Goal: Transaction & Acquisition: Purchase product/service

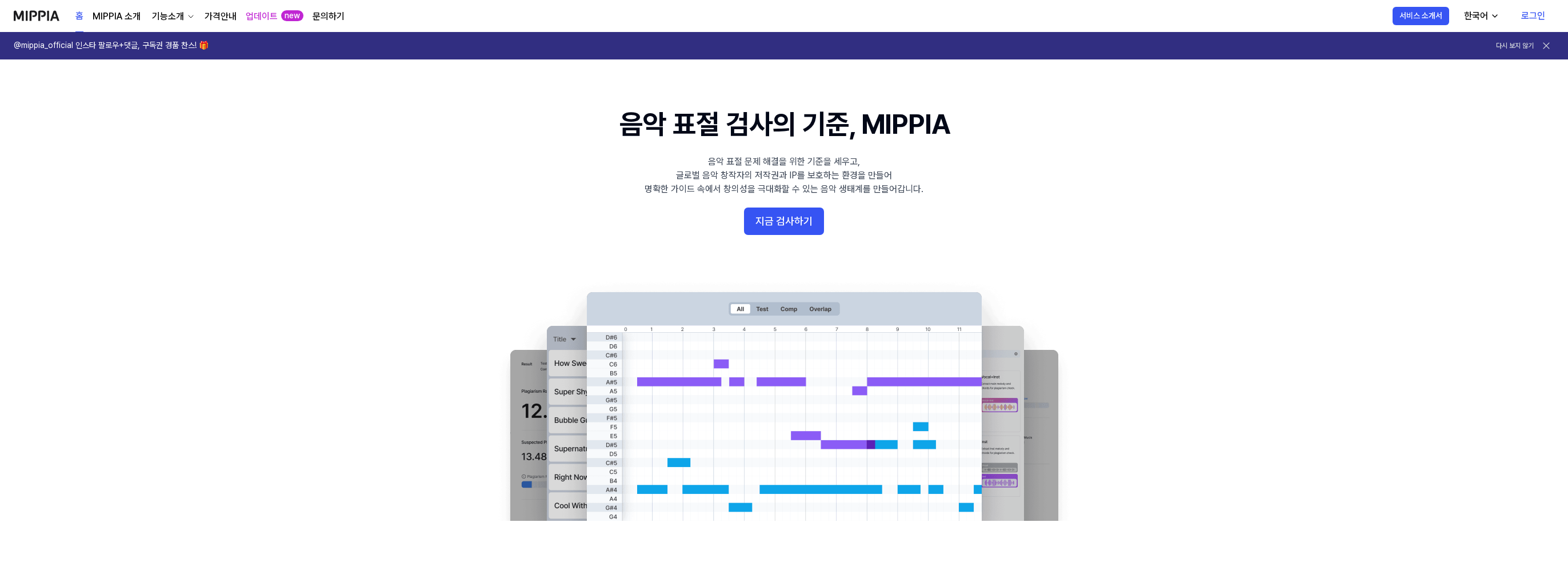
click at [1537, 16] on link "로그인" at bounding box center [1533, 16] width 42 height 32
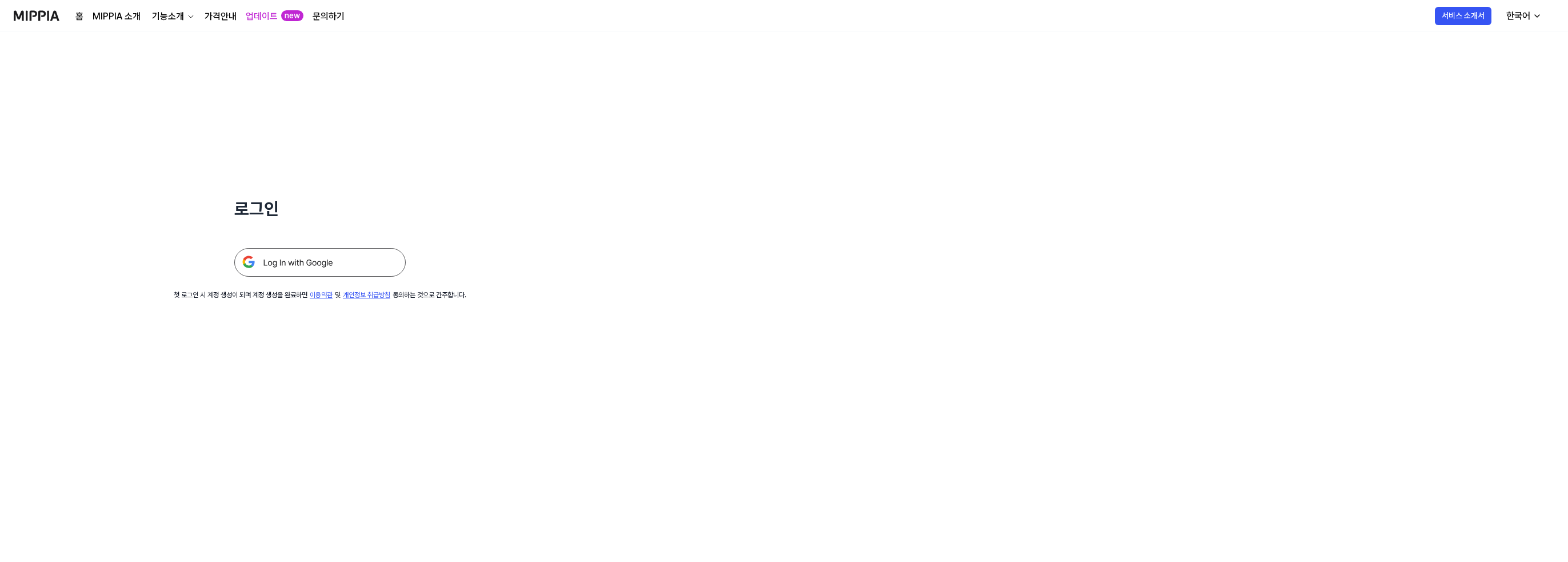
click at [359, 265] on img at bounding box center [320, 262] width 172 height 29
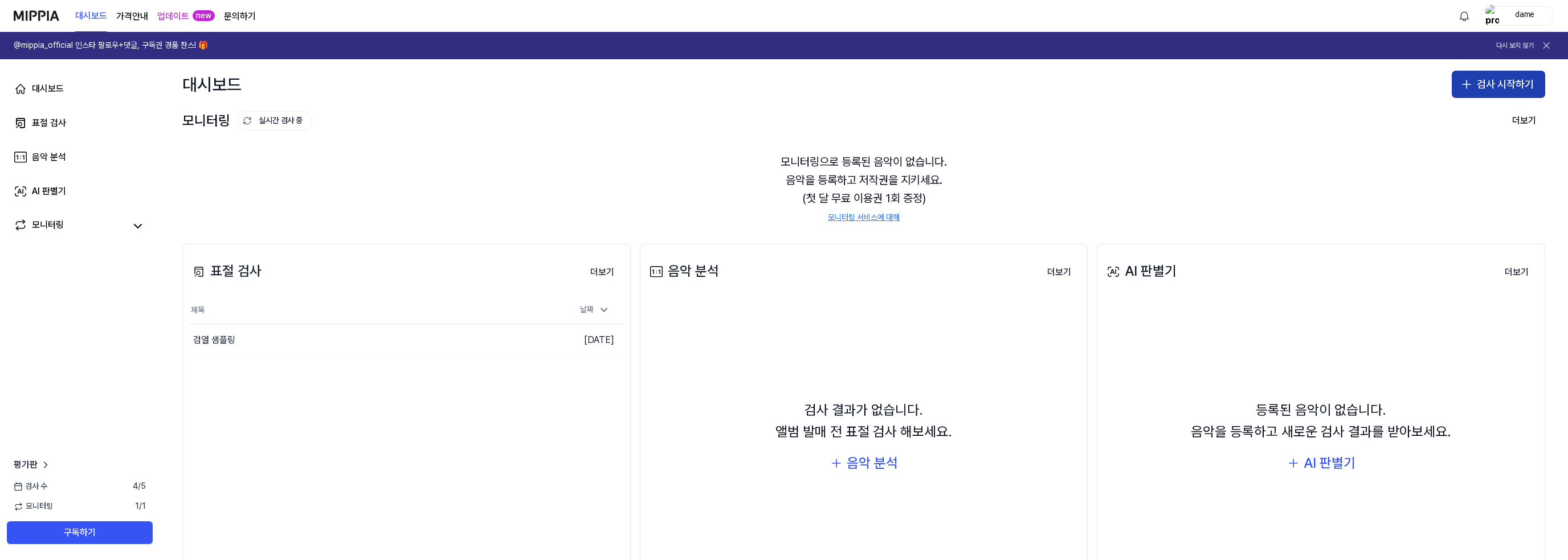
click at [1469, 87] on icon "button" at bounding box center [1466, 84] width 13 height 13
click at [1460, 115] on div "표절 검사" at bounding box center [1449, 116] width 29 height 12
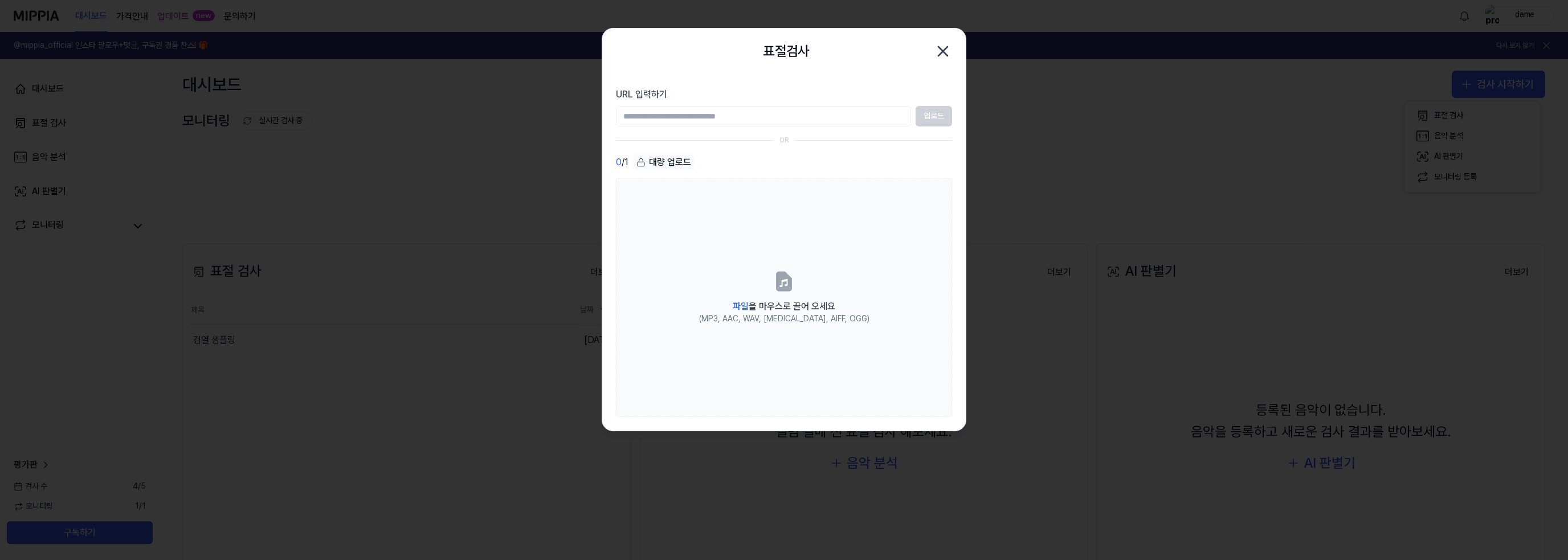
click at [754, 116] on input "URL 입력하기" at bounding box center [763, 116] width 295 height 21
click at [791, 111] on input "URL 입력하기" at bounding box center [763, 116] width 295 height 21
click at [696, 132] on section "URL 입력하기 업로드 OR 0 / 1 대량 업로드 파일 을 마우스로 끌어 오세요 (MP3, AAC, WAV, [MEDICAL_DATA], A…" at bounding box center [783, 253] width 363 height 357
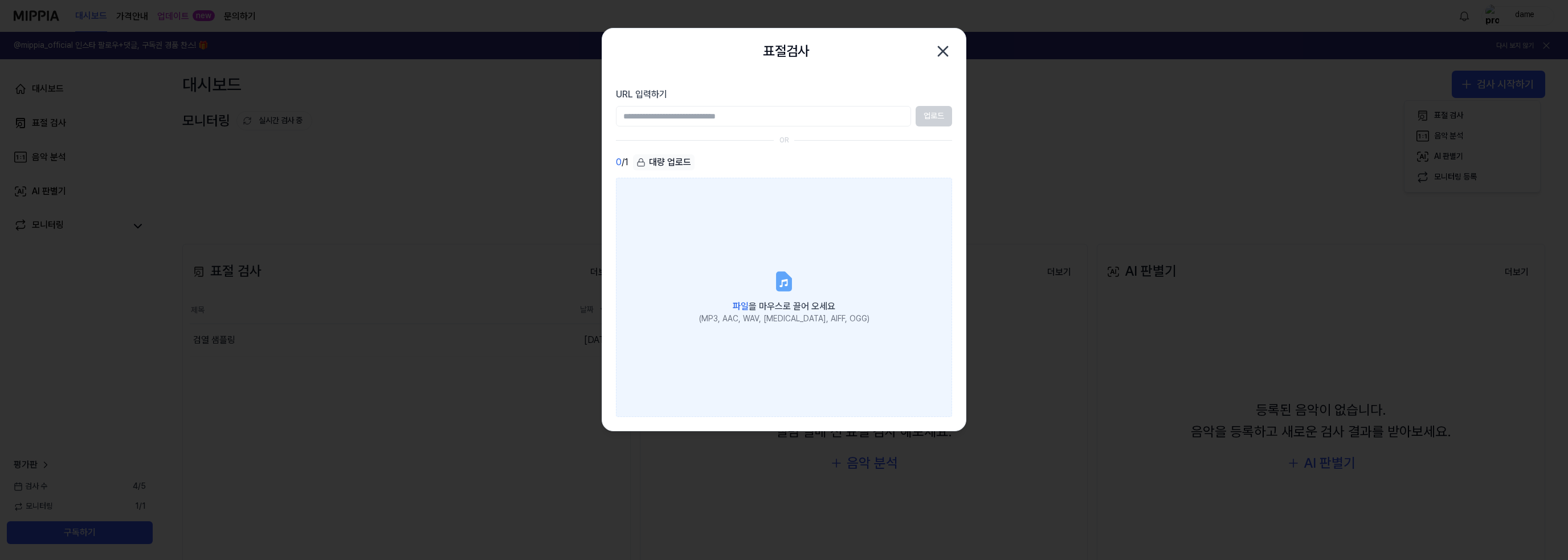
click at [751, 262] on label "파일 을 마우스로 끌어 오세요 (MP3, AAC, WAV, [MEDICAL_DATA], AIFF, OGG)" at bounding box center [784, 297] width 336 height 239
click at [0, 0] on input "파일 을 마우스로 끌어 오세요 (MP3, AAC, WAV, [MEDICAL_DATA], AIFF, OGG)" at bounding box center [0, 0] width 0 height 0
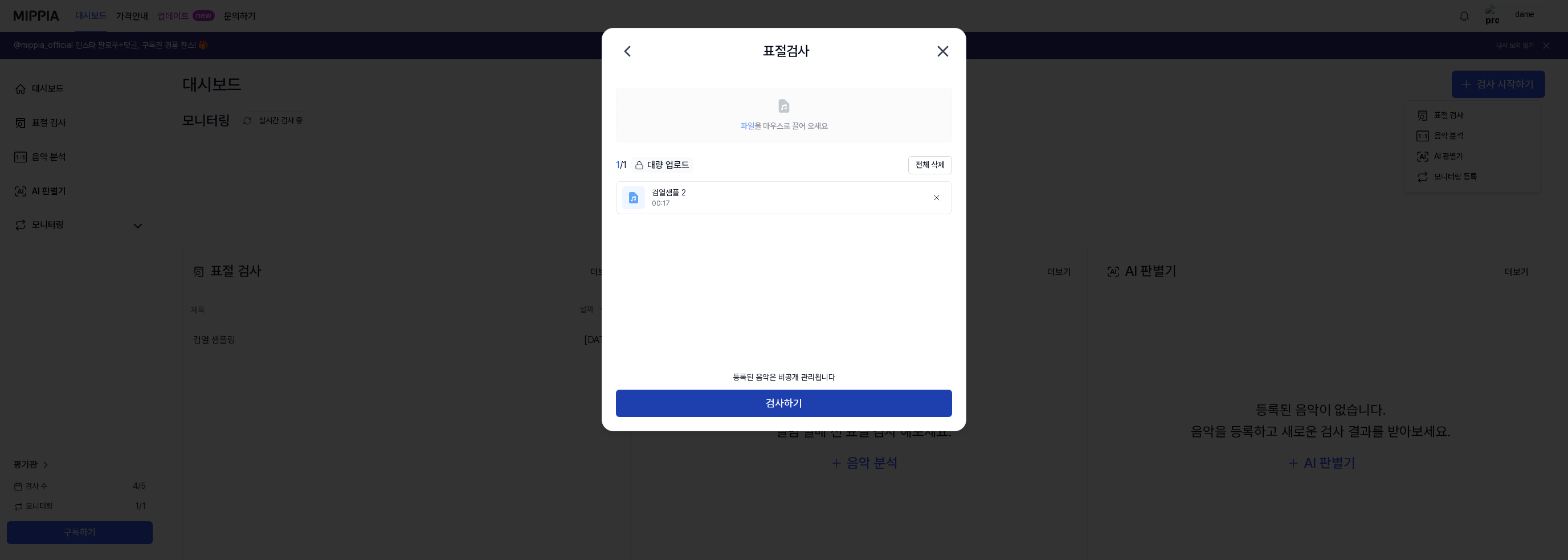
click at [803, 401] on button "검사하기" at bounding box center [784, 403] width 336 height 27
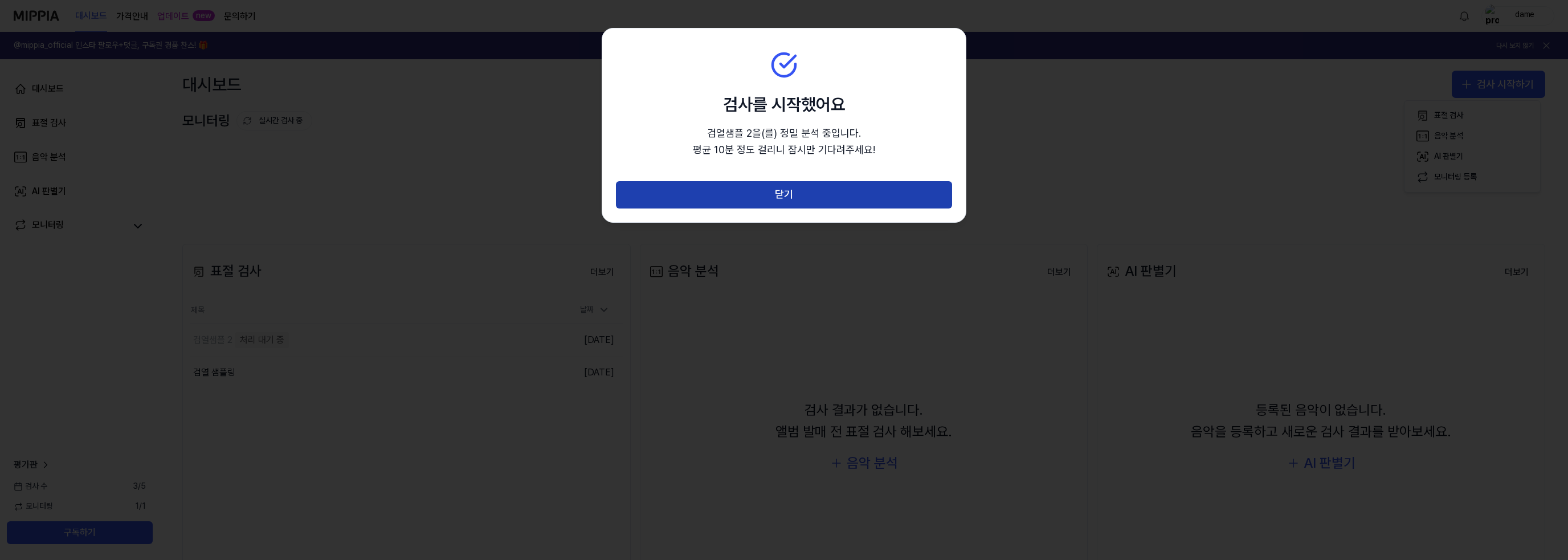
click at [821, 184] on button "닫기" at bounding box center [784, 195] width 336 height 27
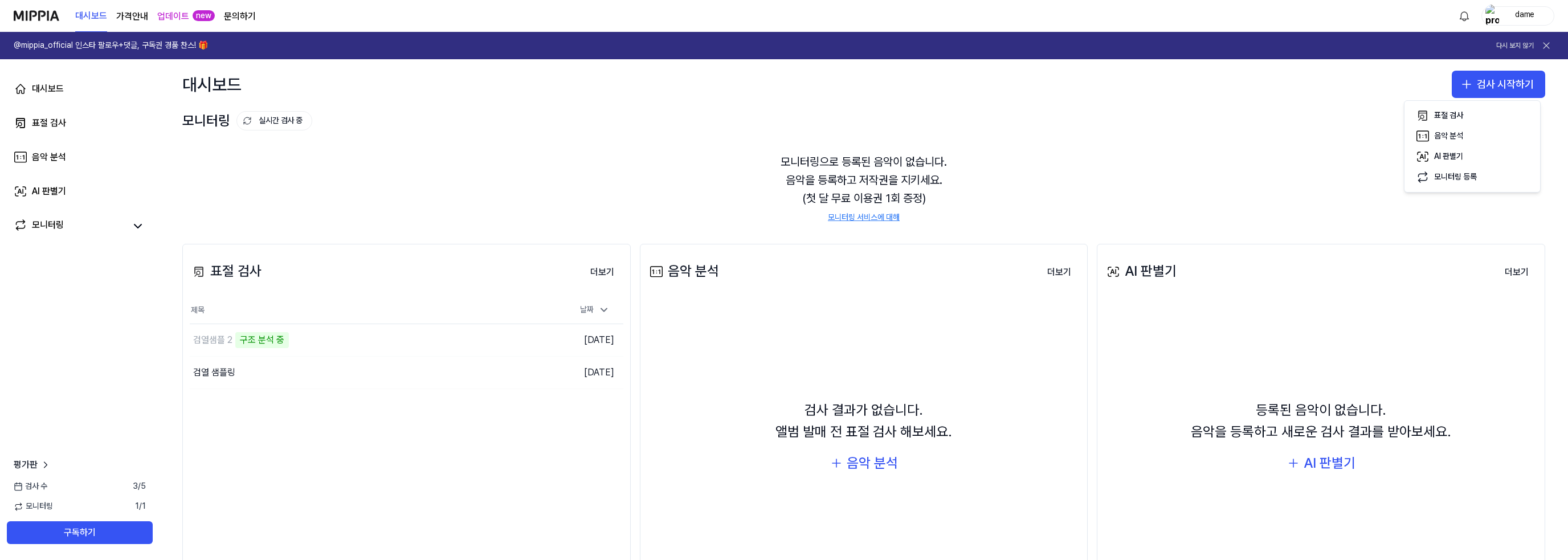
click at [299, 26] on div "대시보드 가격안내 업데이트 new 문의하기 dame" at bounding box center [783, 15] width 1541 height 31
click at [1545, 45] on icon at bounding box center [1546, 45] width 5 height 5
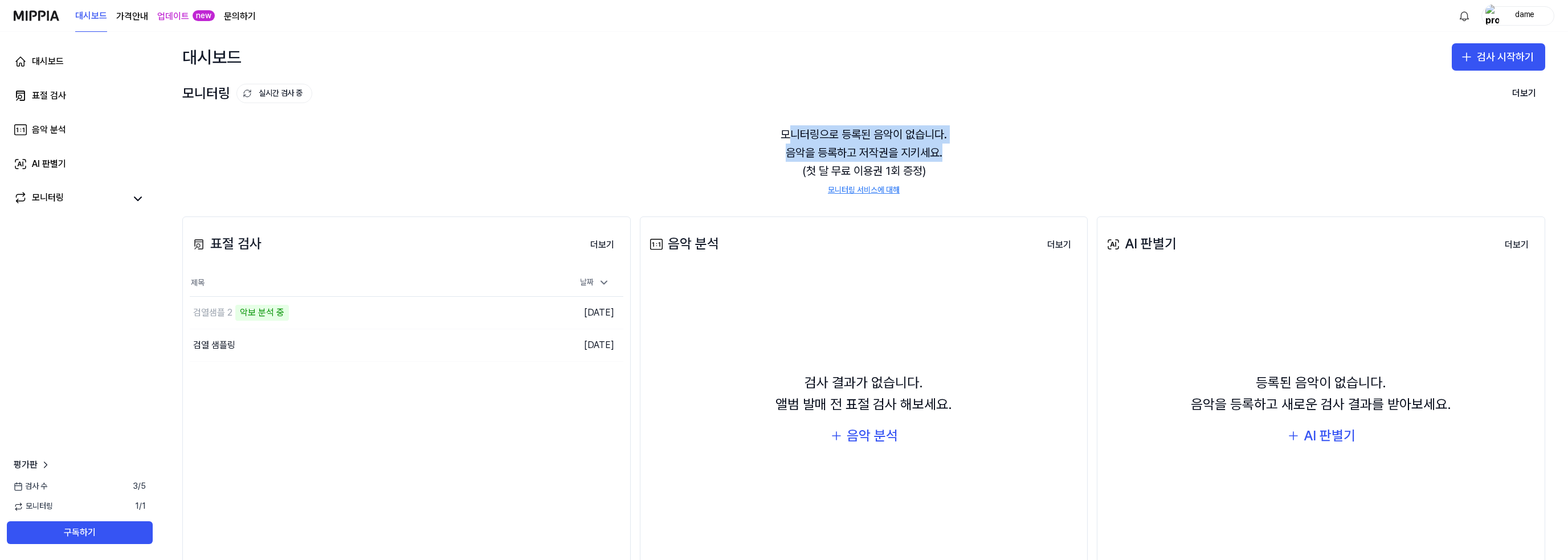
drag, startPoint x: 786, startPoint y: 130, endPoint x: 978, endPoint y: 158, distance: 194.0
click at [978, 158] on div "모니터링으로 등록된 음악이 없습니다. 음악을 등록하고 저작권을 지키세요. (첫 달 무료 이용권 1회 증정) 모니터링 서비스에 대해" at bounding box center [864, 160] width 1363 height 98
click at [971, 183] on div "모니터링으로 등록된 음악이 없습니다. 음악을 등록하고 저작권을 지키세요. (첫 달 무료 이용권 1회 증정) 모니터링 서비스에 대해" at bounding box center [864, 160] width 1363 height 98
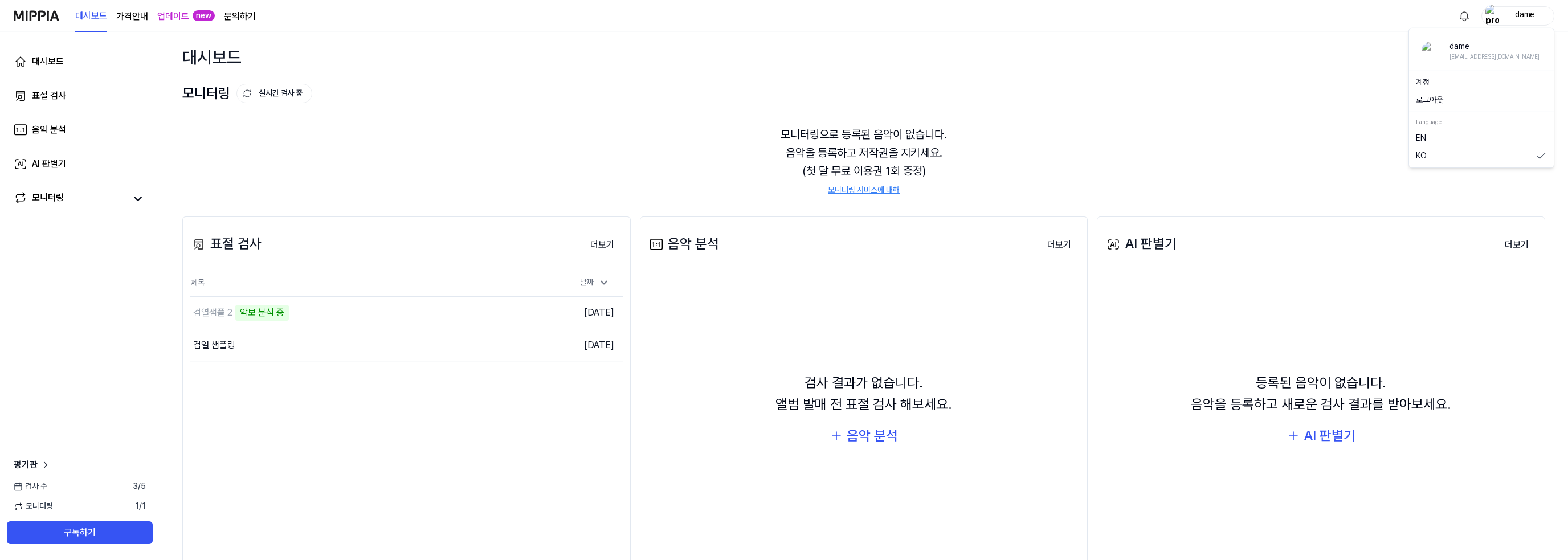
click at [1490, 21] on img "button" at bounding box center [1492, 15] width 13 height 23
click at [1427, 52] on img at bounding box center [1430, 51] width 18 height 18
click at [1483, 21] on div "dame" at bounding box center [1518, 16] width 73 height 19
click at [1431, 86] on link "계정" at bounding box center [1481, 82] width 131 height 12
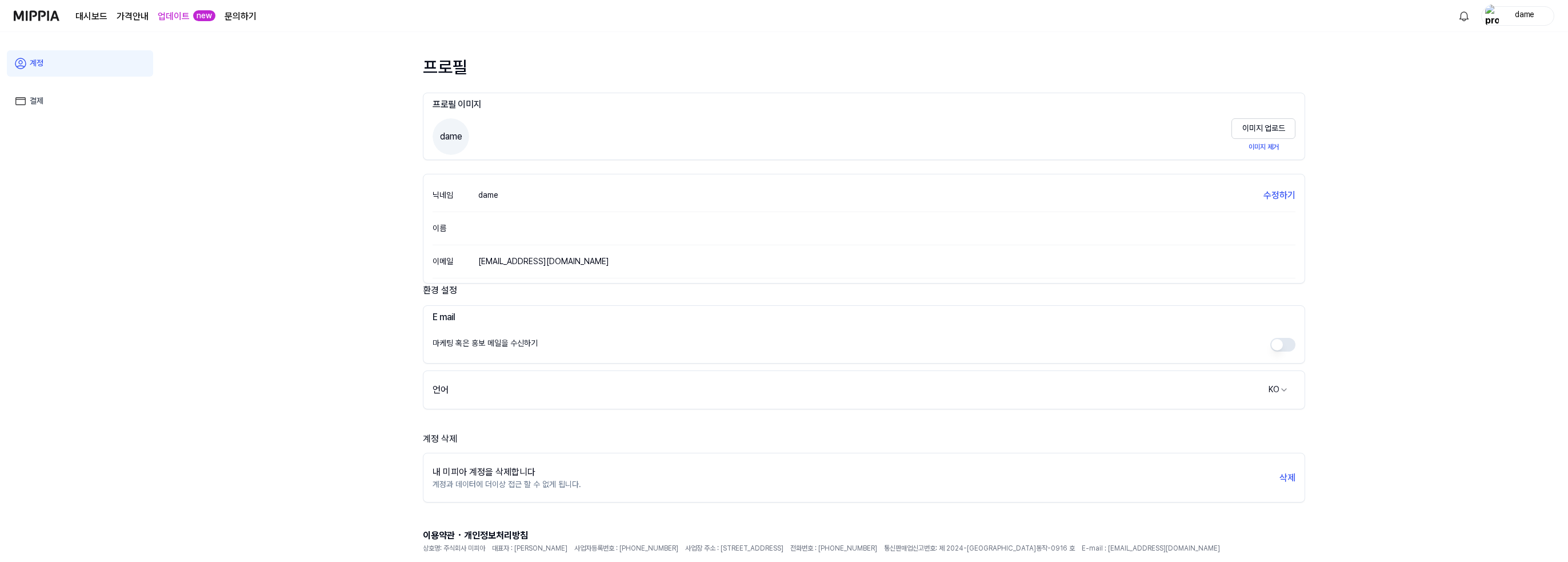
click at [61, 98] on link "결제" at bounding box center [80, 101] width 146 height 26
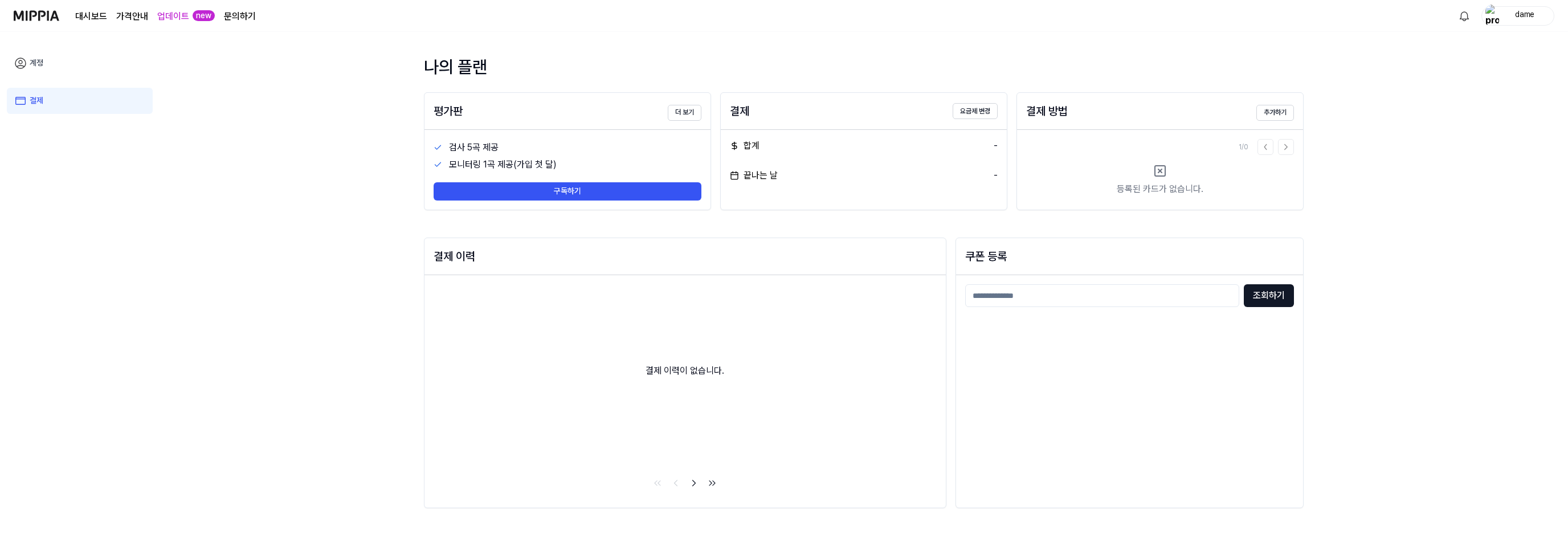
click at [35, 59] on link "계정" at bounding box center [80, 63] width 146 height 26
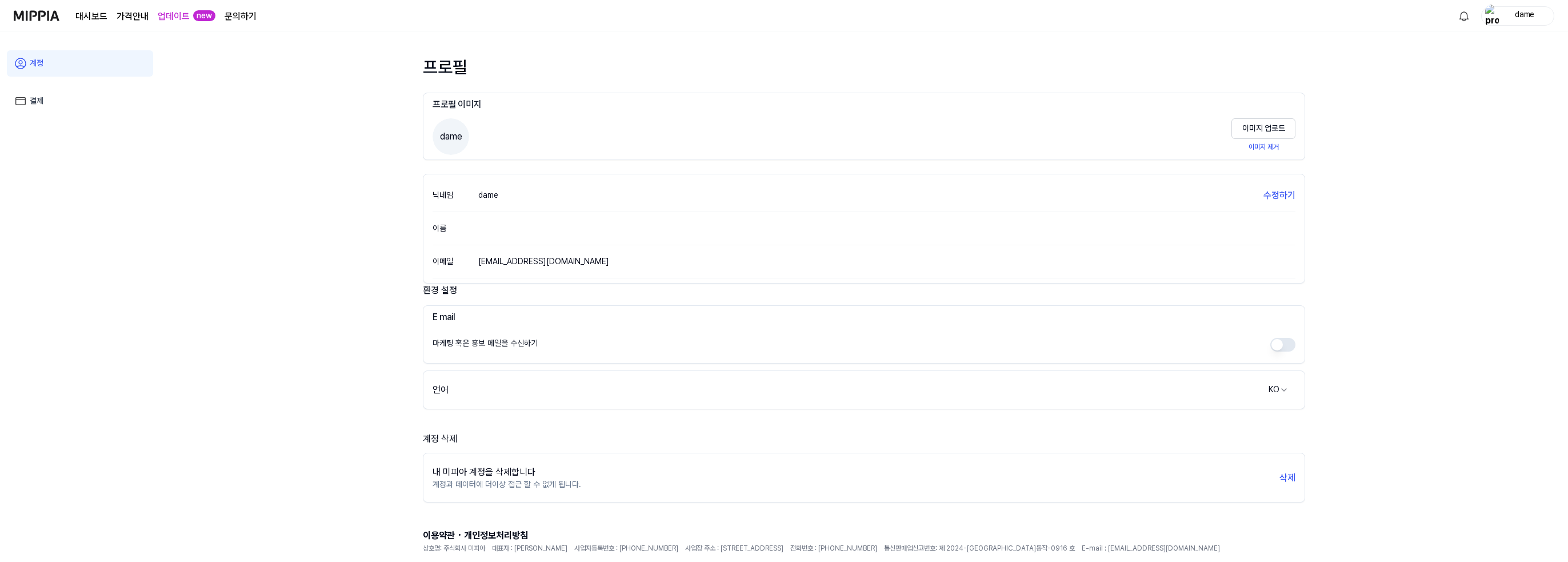
click at [86, 16] on link "대시보드" at bounding box center [92, 16] width 32 height 13
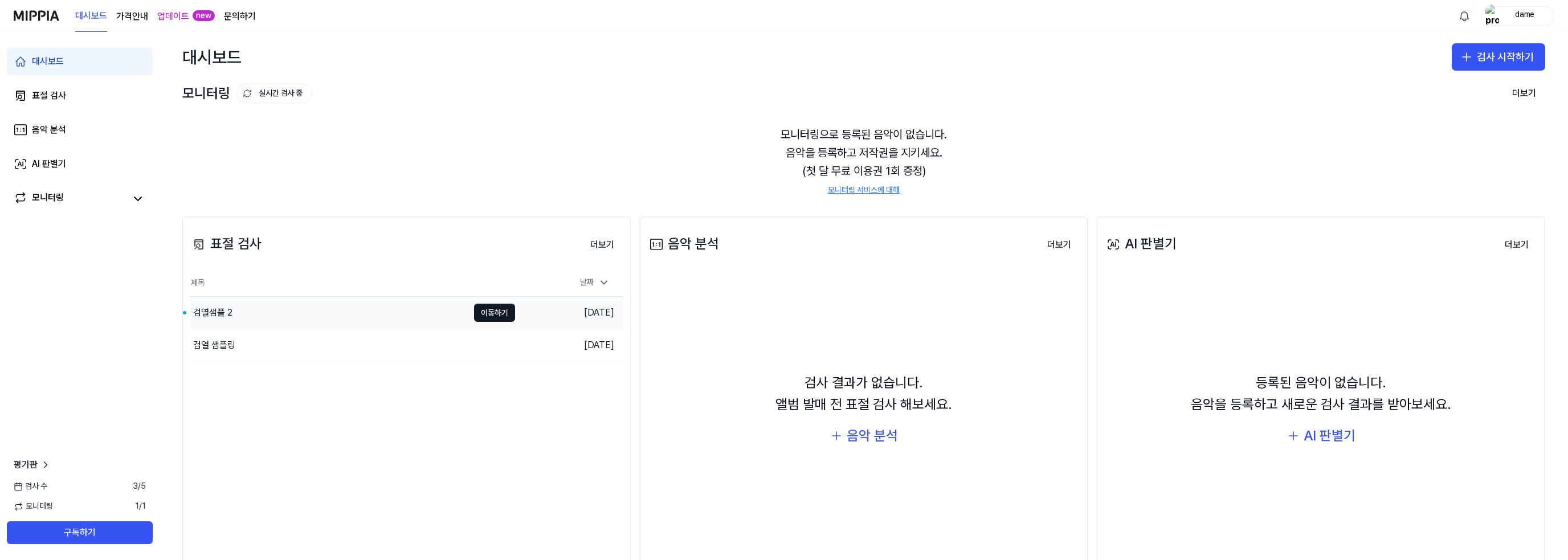
click at [239, 315] on div "검열샘플 2" at bounding box center [329, 313] width 279 height 32
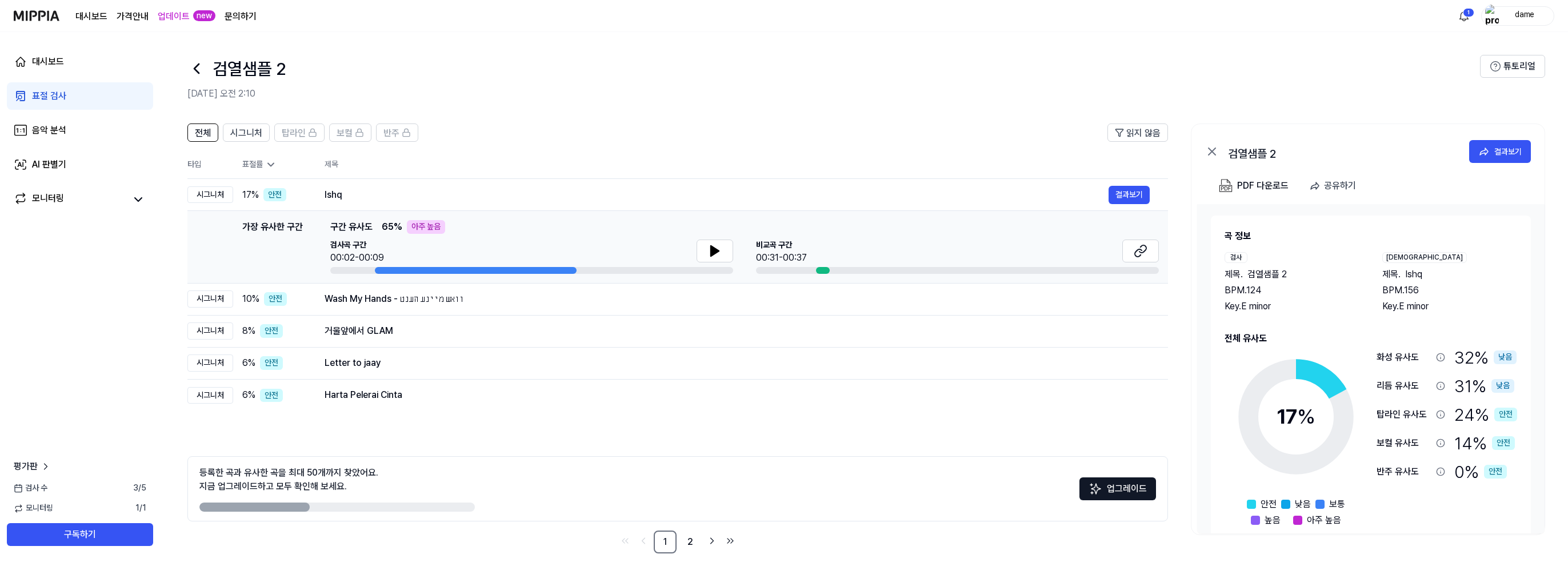
click at [443, 248] on div "검사곡 구간 00:02-00:09" at bounding box center [532, 252] width 403 height 25
click at [305, 219] on td "가장 유사한 구간 가장 유사한 구간 구간 유사도 65 % 아주 높음 검사곡 구간 00:02-00:09 [GEOGRAPHIC_DATA] 구간 0…" at bounding box center [677, 247] width 980 height 73
click at [331, 194] on div "Ishq" at bounding box center [717, 195] width 784 height 13
click at [433, 230] on div "아주 높음" at bounding box center [425, 227] width 38 height 13
click at [478, 235] on div "가장 유사한 구간 구간 유사도 65 % 아주 높음 검사곡 구간 00:02-00:09 [GEOGRAPHIC_DATA] 구간 00:31-00:37" at bounding box center [744, 247] width 828 height 54
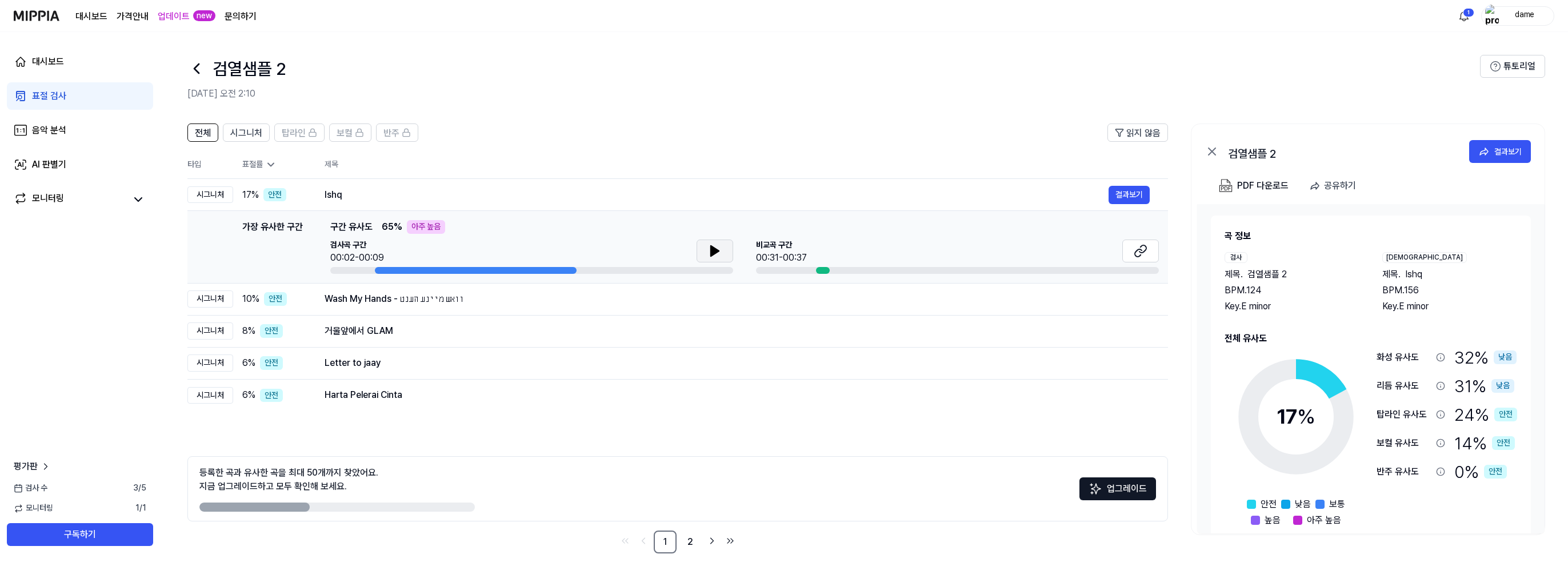
click at [722, 249] on button at bounding box center [715, 250] width 37 height 23
click at [386, 299] on div "Wash My Hands - וואש מיינע הענט" at bounding box center [717, 299] width 784 height 13
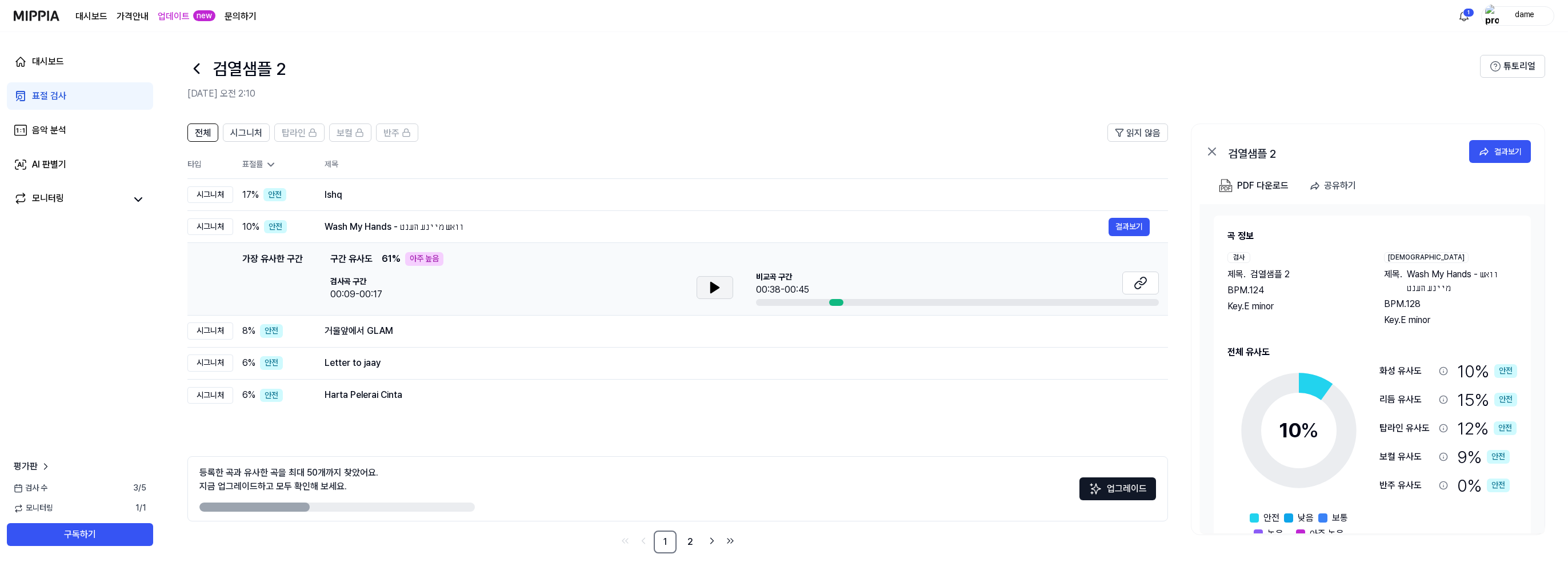
click at [706, 291] on button at bounding box center [715, 287] width 37 height 23
click at [413, 332] on div "거울앞에서 GLAM" at bounding box center [717, 331] width 784 height 13
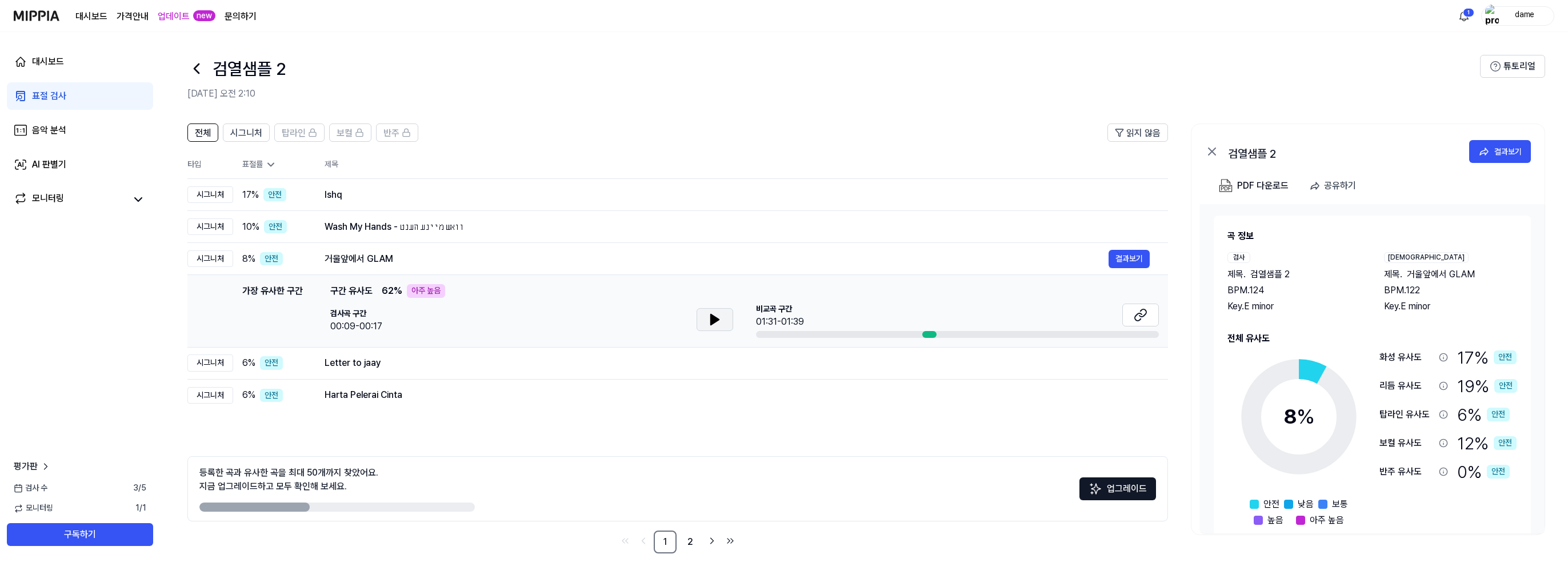
click at [709, 321] on icon at bounding box center [715, 319] width 13 height 13
click at [240, 132] on span "시그니처" at bounding box center [246, 133] width 32 height 13
click at [201, 137] on span "전체" at bounding box center [203, 133] width 16 height 13
click at [403, 358] on div "Letter to jaay" at bounding box center [717, 363] width 784 height 13
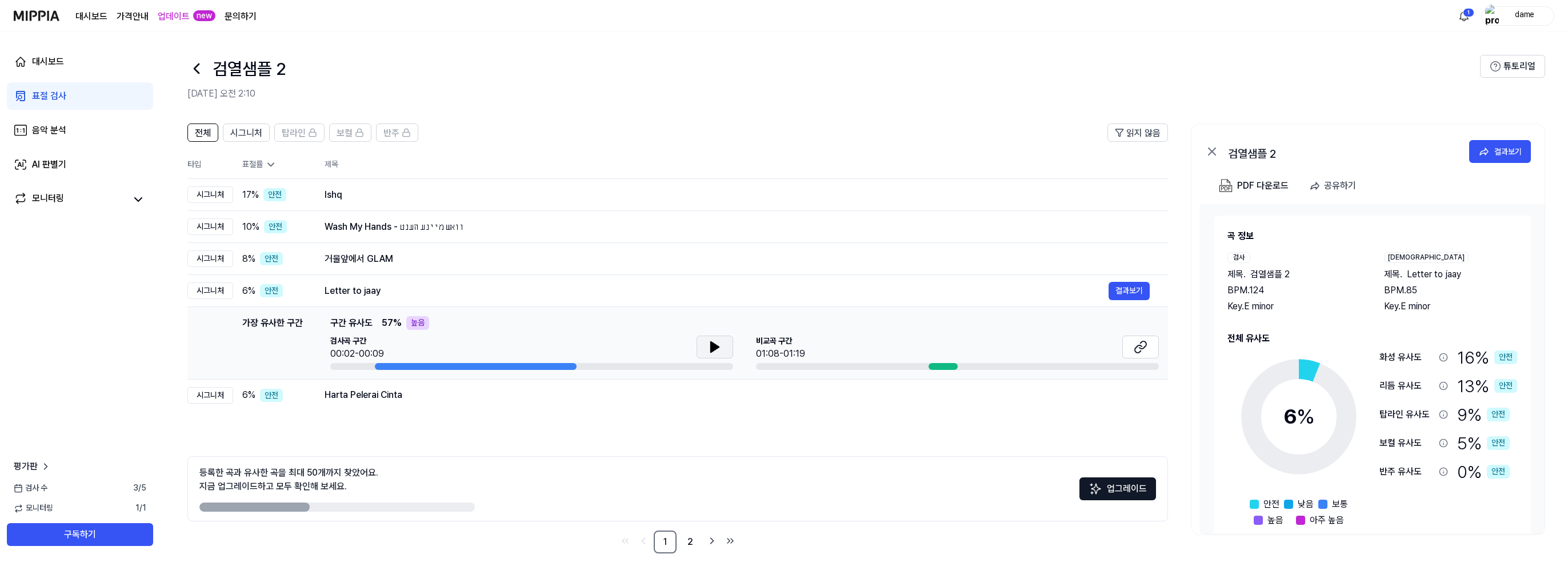
click at [715, 341] on icon at bounding box center [715, 347] width 13 height 13
click at [715, 349] on icon at bounding box center [715, 347] width 13 height 13
click at [355, 293] on div "Letter to jaay" at bounding box center [717, 291] width 784 height 13
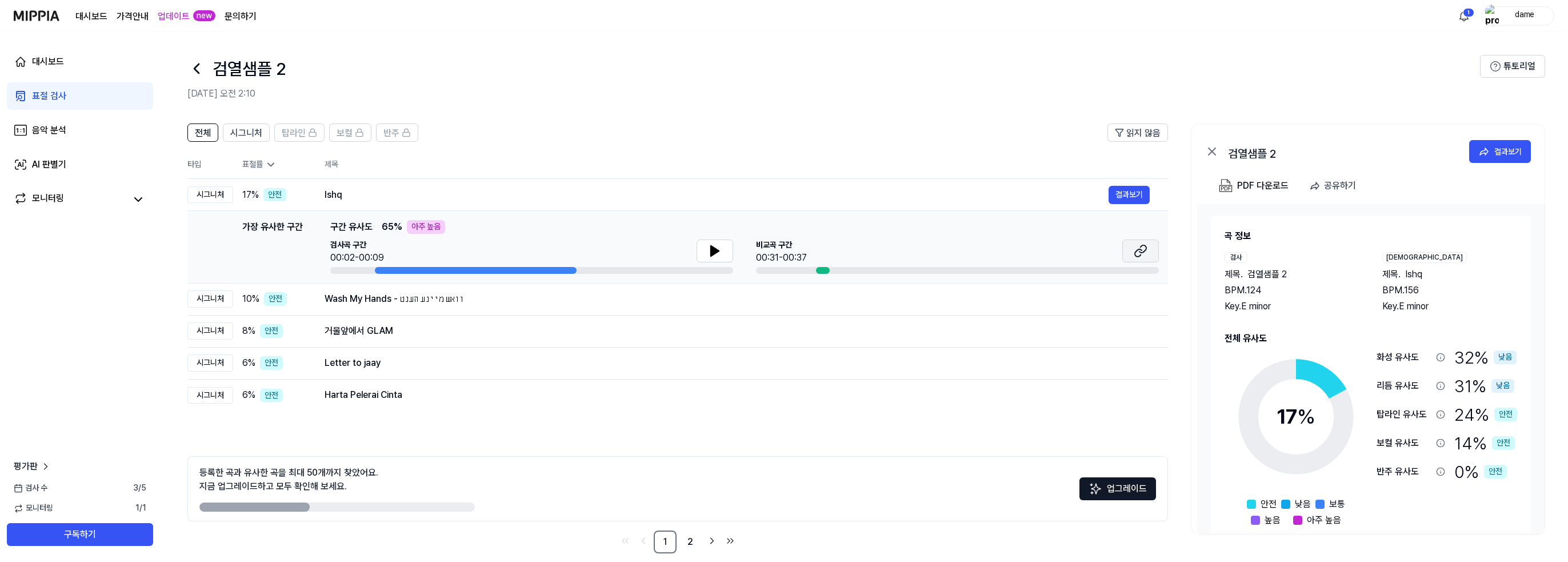
click at [1130, 254] on button at bounding box center [1140, 250] width 37 height 23
click at [347, 194] on div "Ishq" at bounding box center [717, 195] width 784 height 13
click at [386, 294] on div "Wash My Hands - וואש מיינע הענט" at bounding box center [717, 299] width 784 height 13
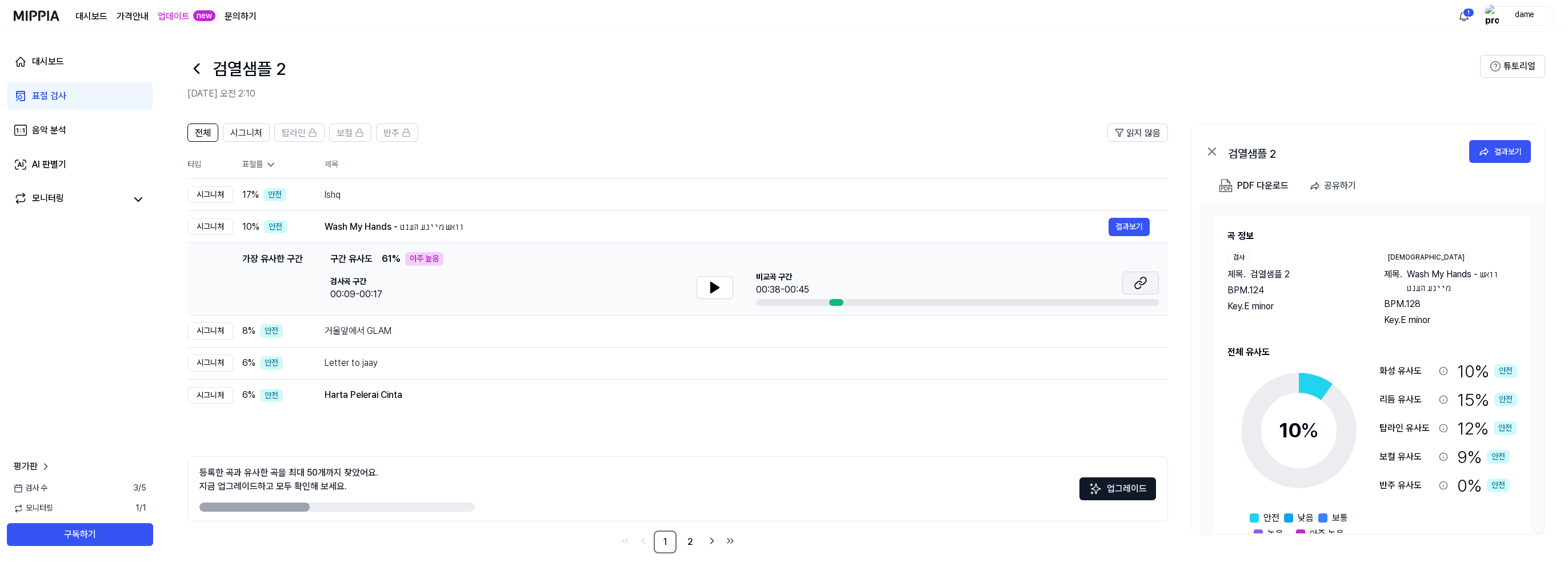
click at [1157, 283] on button at bounding box center [1140, 283] width 37 height 23
click at [378, 329] on div "거울앞에서 GLAM" at bounding box center [717, 331] width 784 height 13
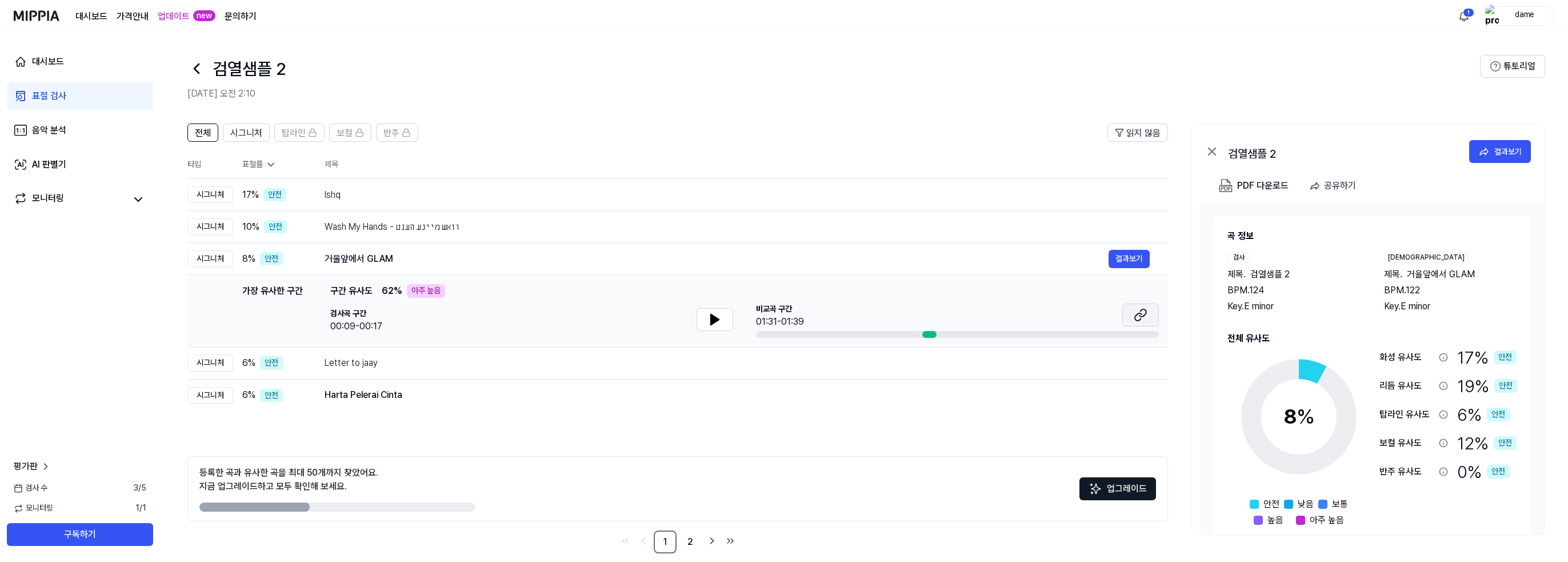
click at [1146, 312] on icon at bounding box center [1142, 313] width 7 height 7
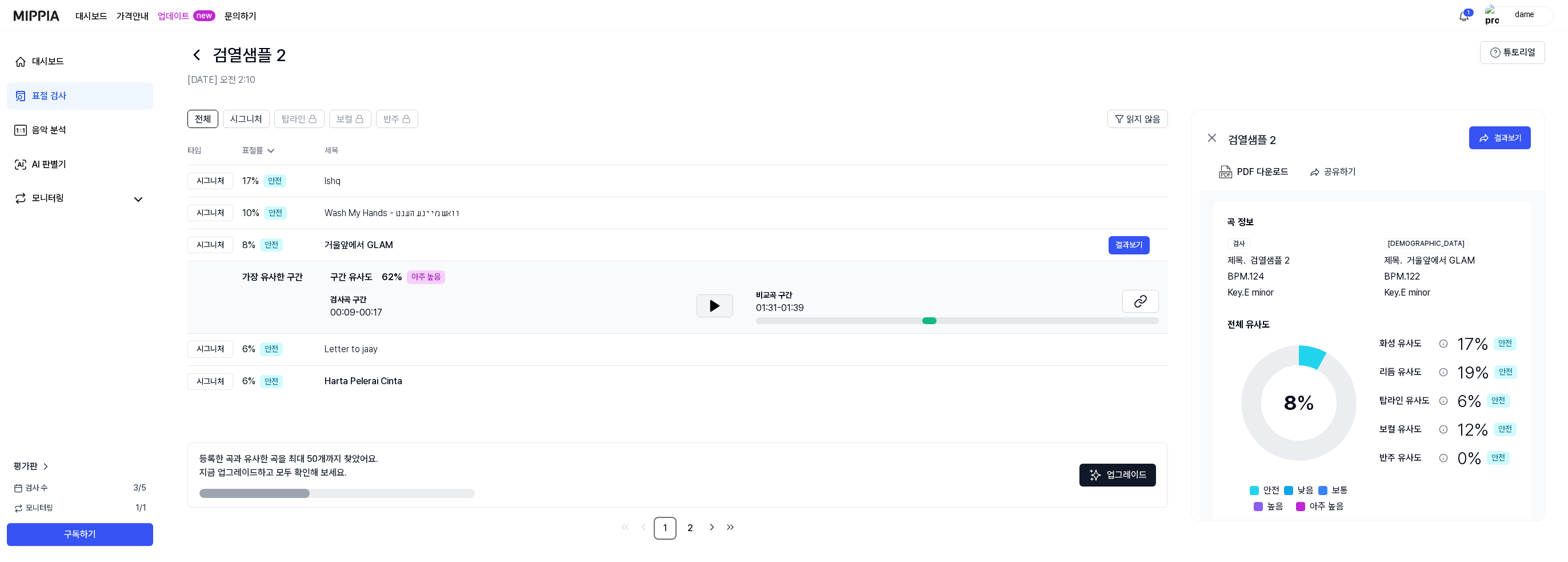
click at [720, 312] on icon at bounding box center [715, 306] width 13 height 13
click at [721, 304] on button at bounding box center [715, 305] width 37 height 23
click at [642, 340] on div "Letter to jaay 결과보기" at bounding box center [737, 349] width 825 height 18
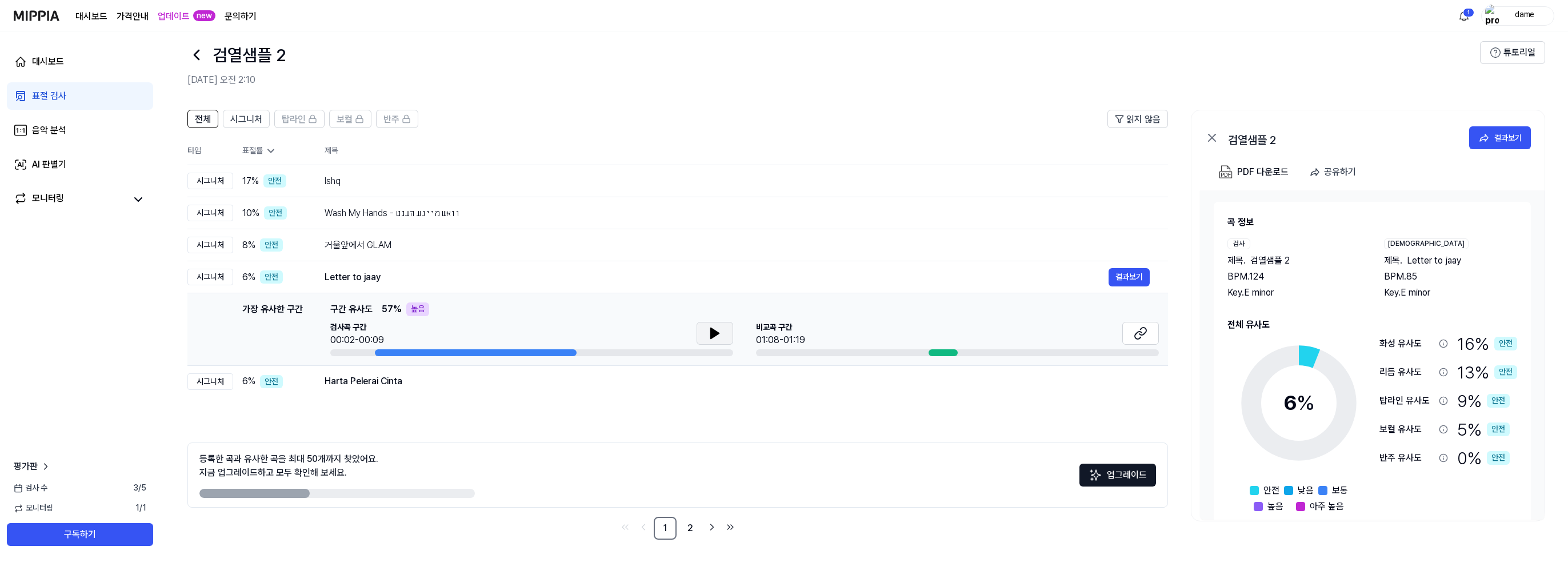
click at [701, 331] on button at bounding box center [715, 333] width 37 height 23
click at [715, 331] on icon at bounding box center [715, 333] width 13 height 13
click at [1148, 340] on button at bounding box center [1140, 333] width 37 height 23
click at [416, 382] on div "Harta Pelerai Cinta" at bounding box center [717, 381] width 784 height 13
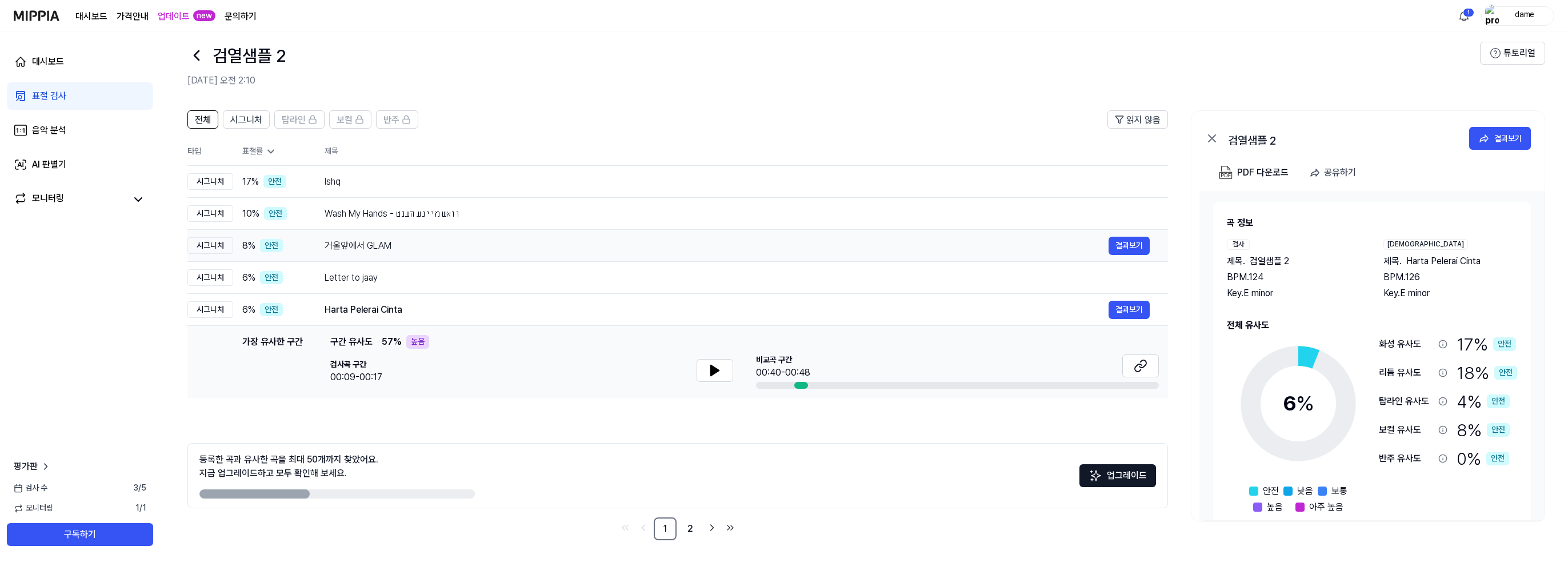
scroll to position [0, 0]
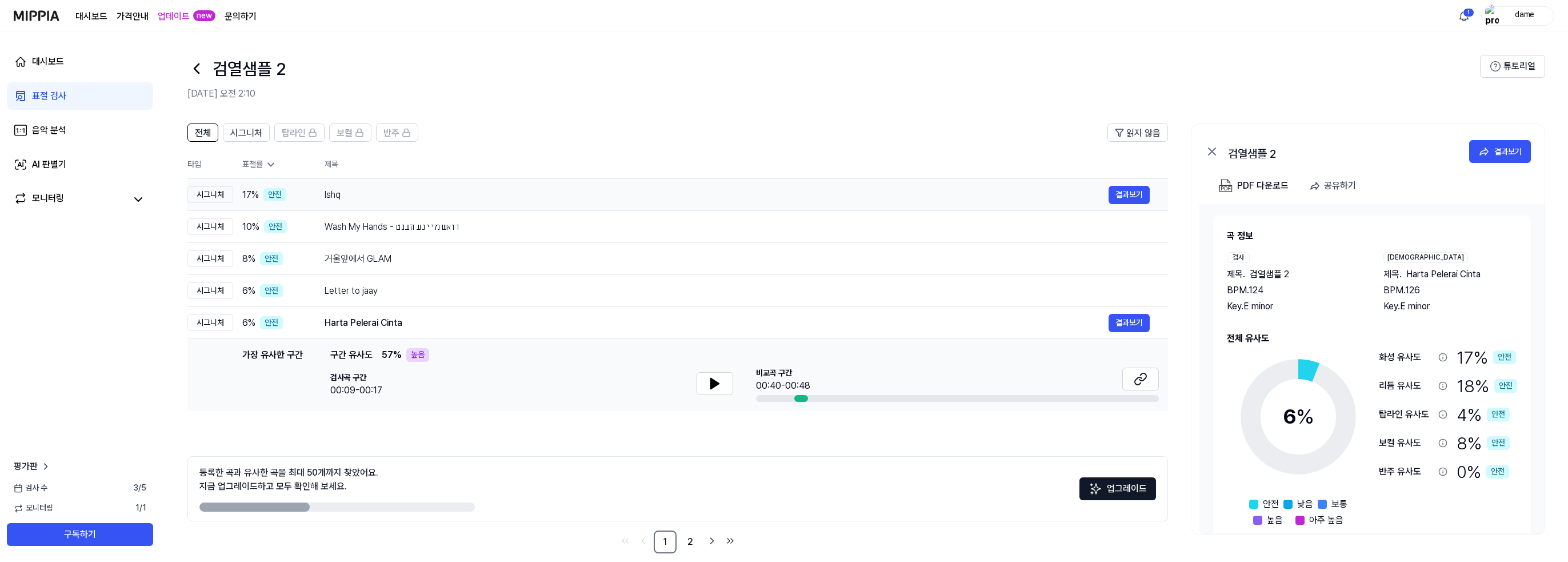
click at [363, 192] on div "Ishq" at bounding box center [717, 195] width 784 height 13
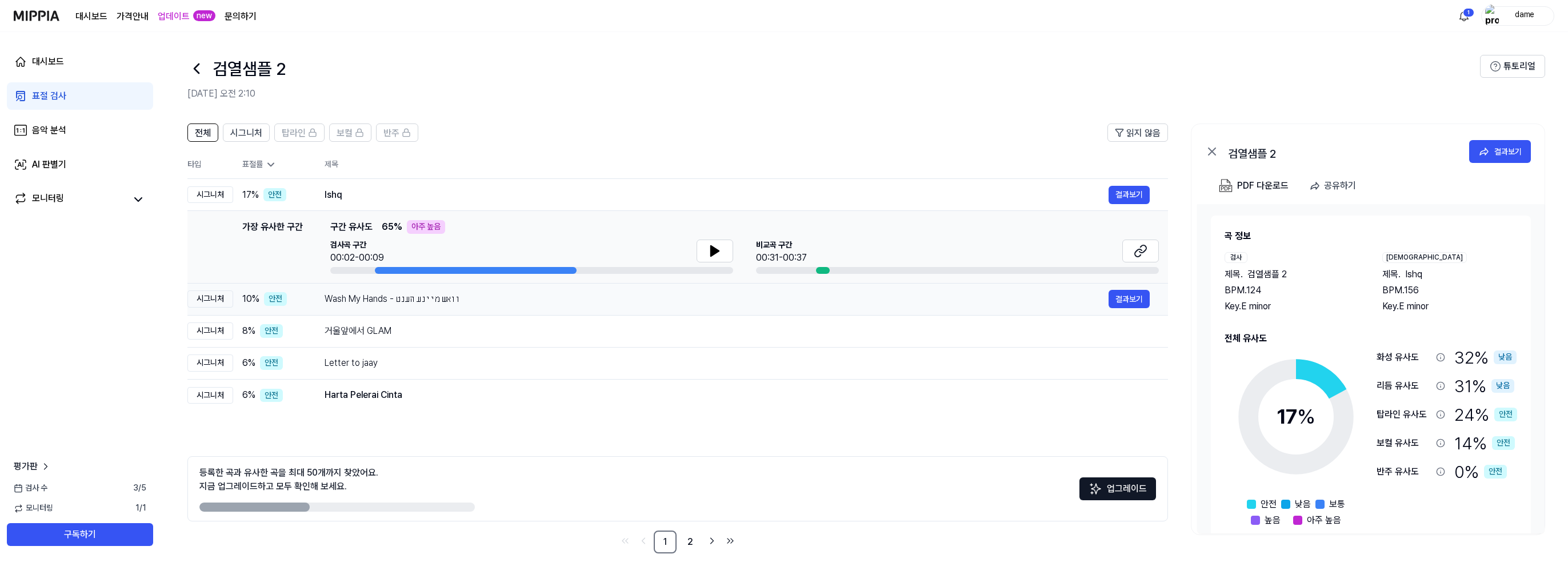
scroll to position [13, 0]
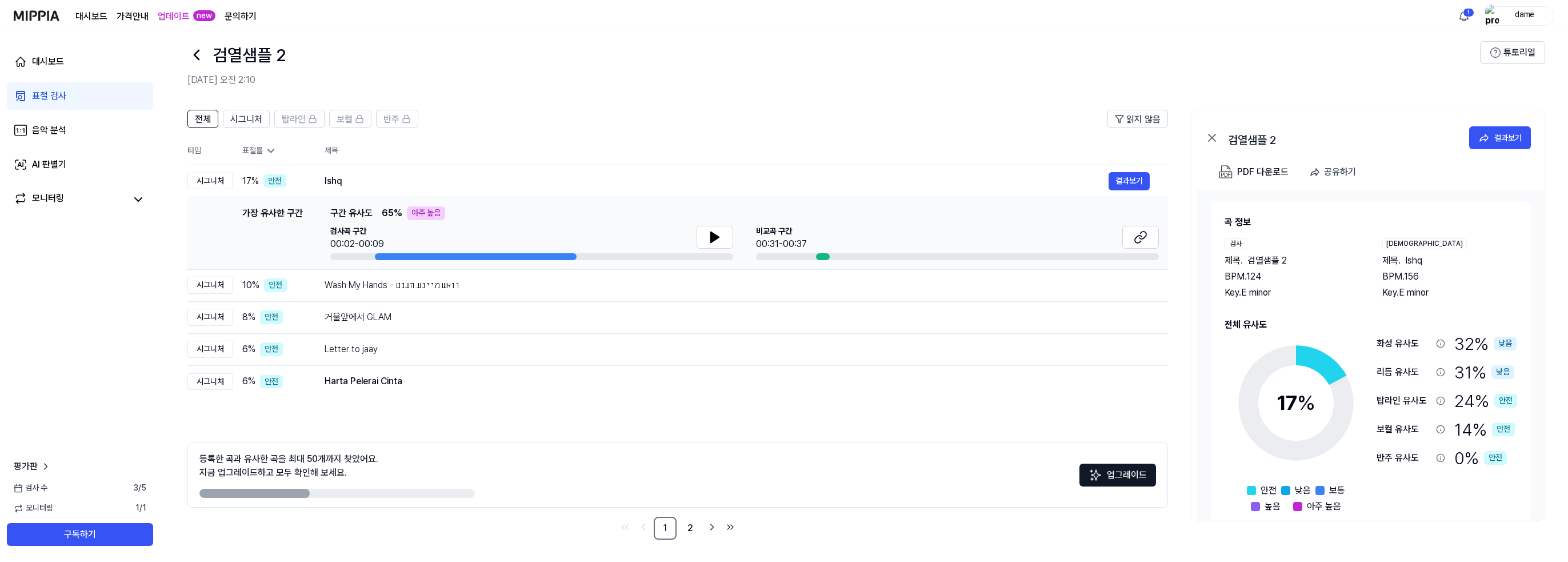
click at [528, 463] on div "등록한 곡과 유사한 곡을 최대 50개까지 찾았어요. 지금 업그레이드하고 모두 확인해 보세요. 업그레이드" at bounding box center [677, 475] width 980 height 65
click at [695, 526] on link "2" at bounding box center [690, 528] width 23 height 23
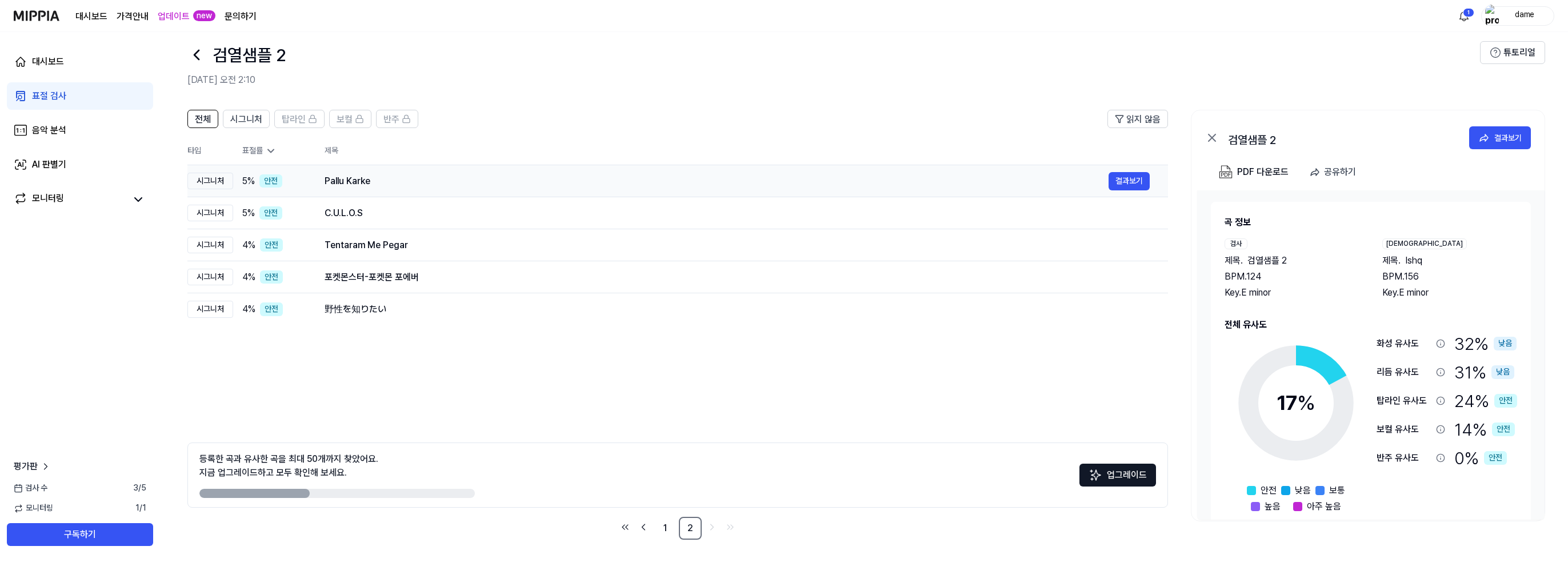
click at [385, 180] on div "Pallu Karke" at bounding box center [717, 181] width 784 height 13
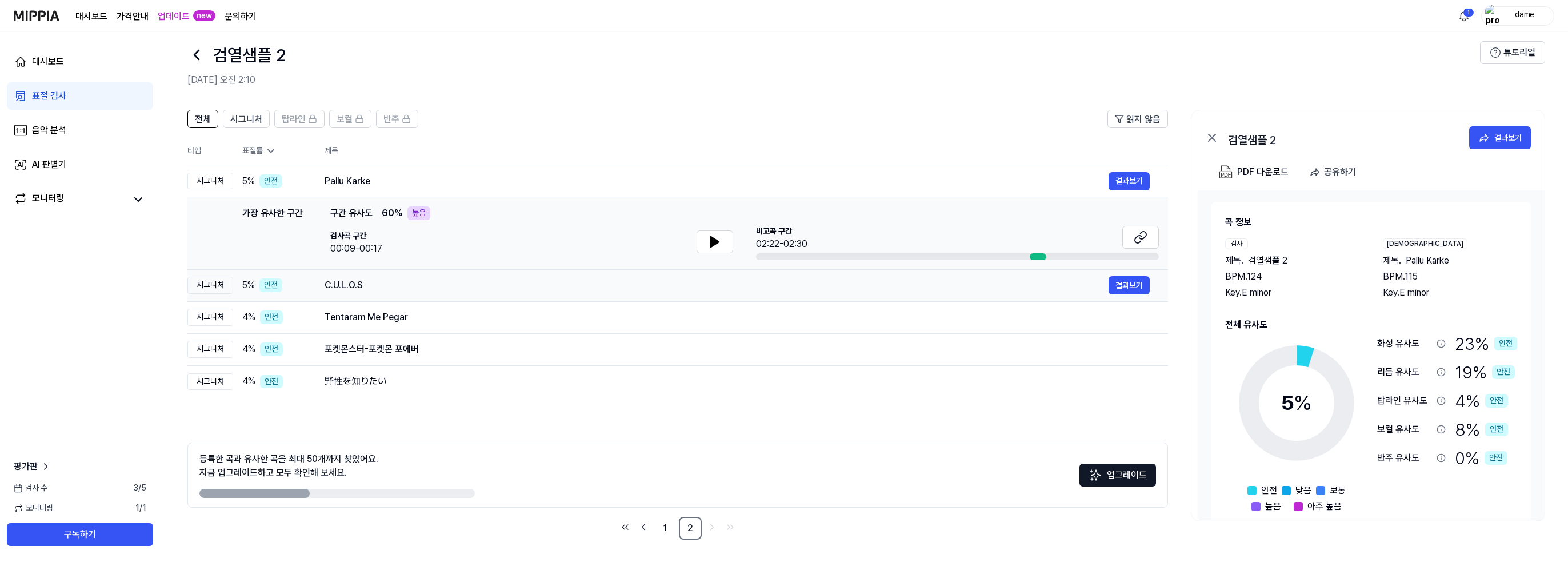
click at [372, 279] on div "C.U.L.O.S" at bounding box center [717, 285] width 784 height 13
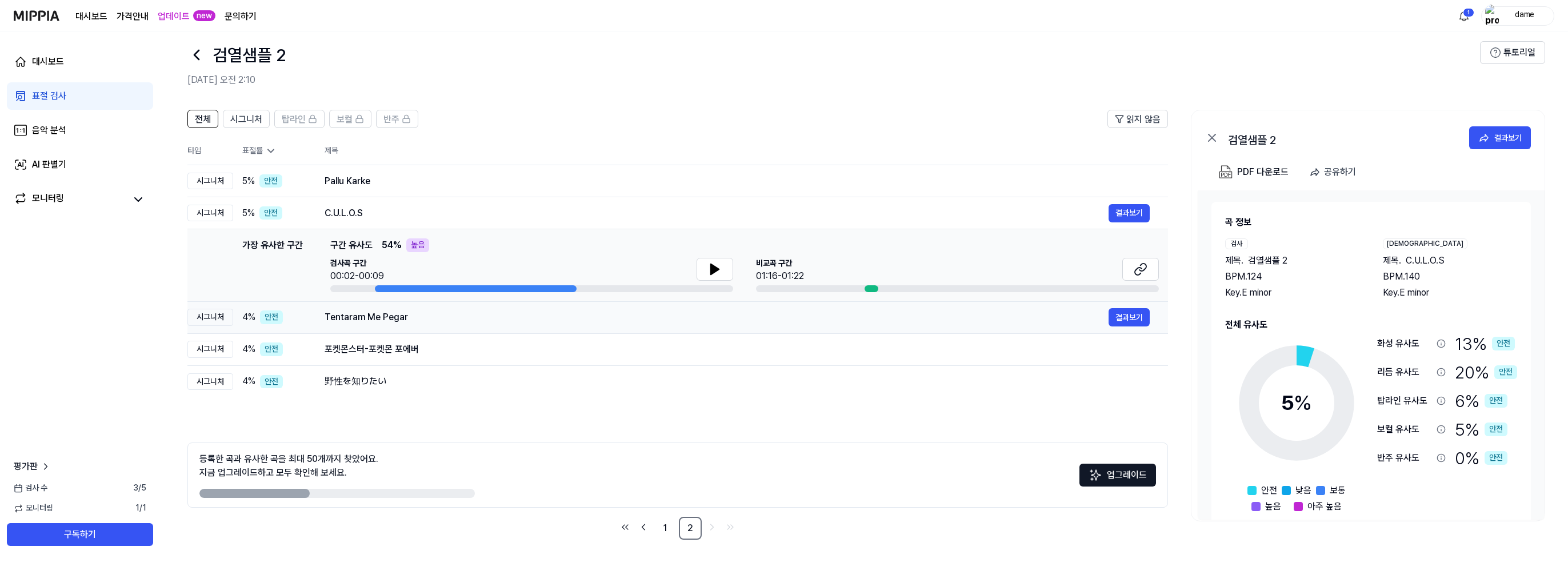
click at [392, 310] on div "Tentaram Me Pegar" at bounding box center [717, 317] width 784 height 13
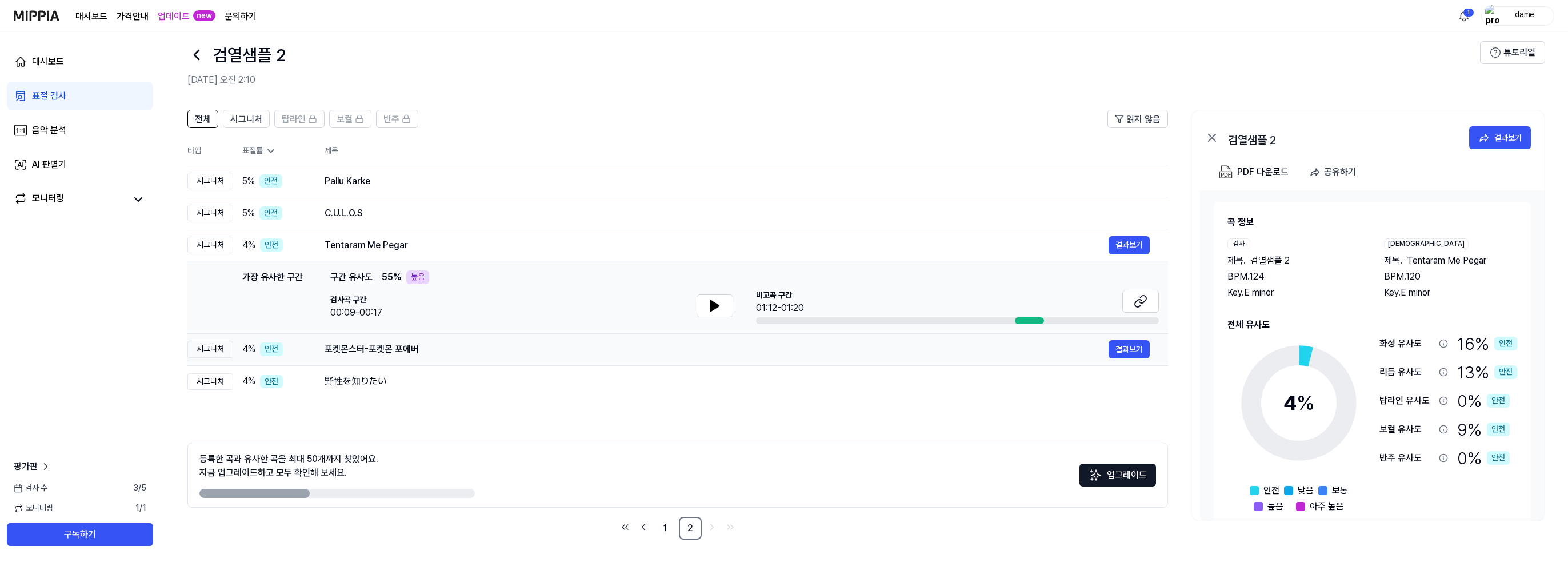
click at [406, 345] on div "포켓몬스터-포켓몬 포에버" at bounding box center [717, 349] width 784 height 13
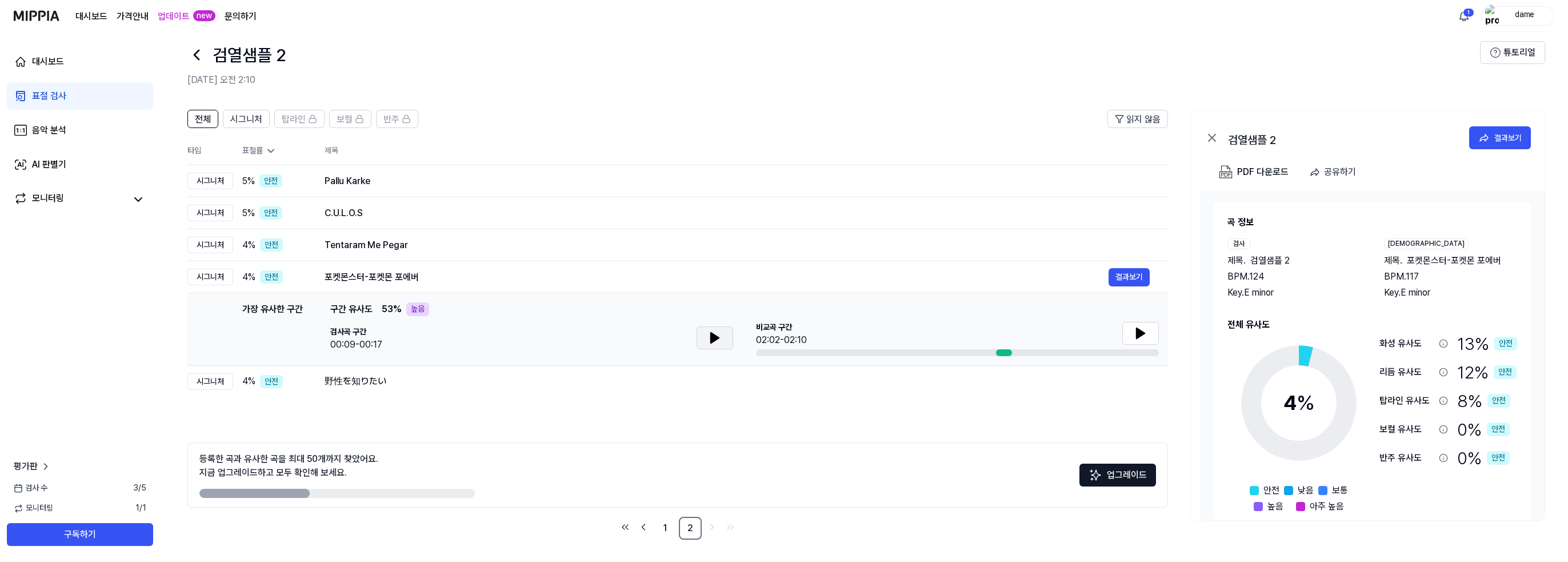
click at [701, 338] on button at bounding box center [715, 337] width 37 height 23
click at [706, 335] on button at bounding box center [715, 337] width 37 height 23
click at [199, 57] on icon at bounding box center [197, 55] width 18 height 18
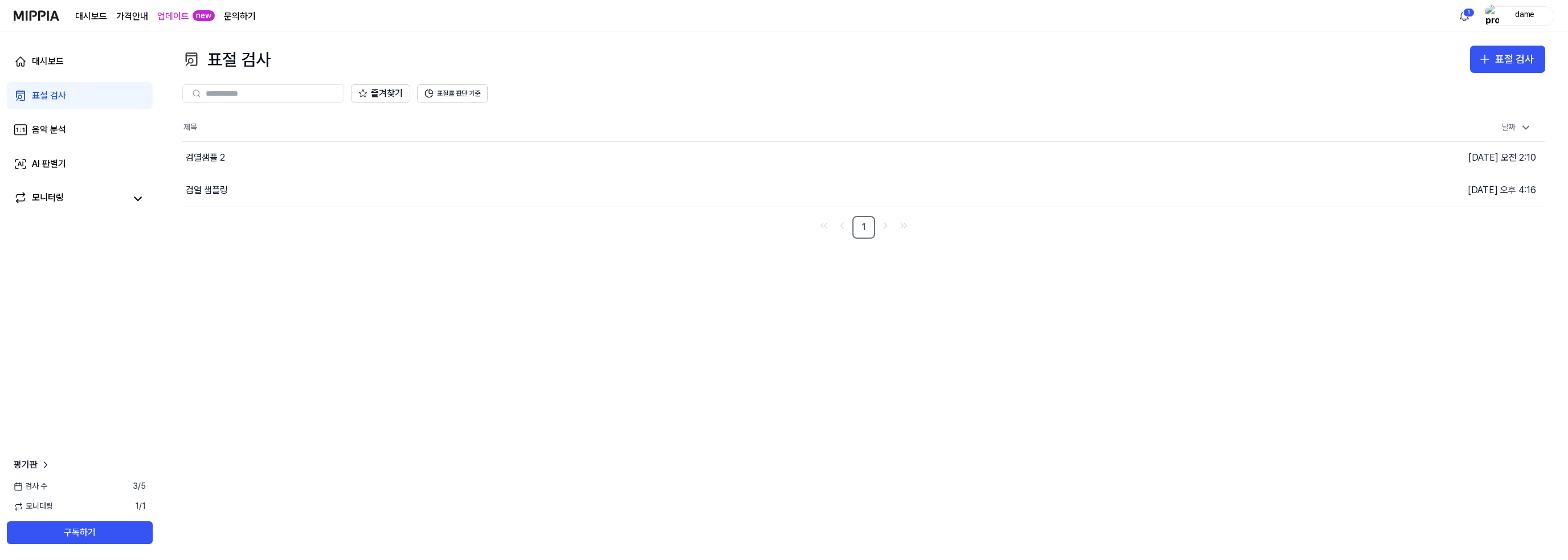
click at [351, 241] on div "표절 검사 표절 검사 표절 검사 음악 분석 AI 판별기 즐겨찾기 표절률 판단 기준 제목 날짜 검열샘플 2 이동하기 [DATE] 오전 2:10 …" at bounding box center [864, 296] width 1409 height 528
click at [240, 18] on link "문의하기" at bounding box center [240, 16] width 32 height 13
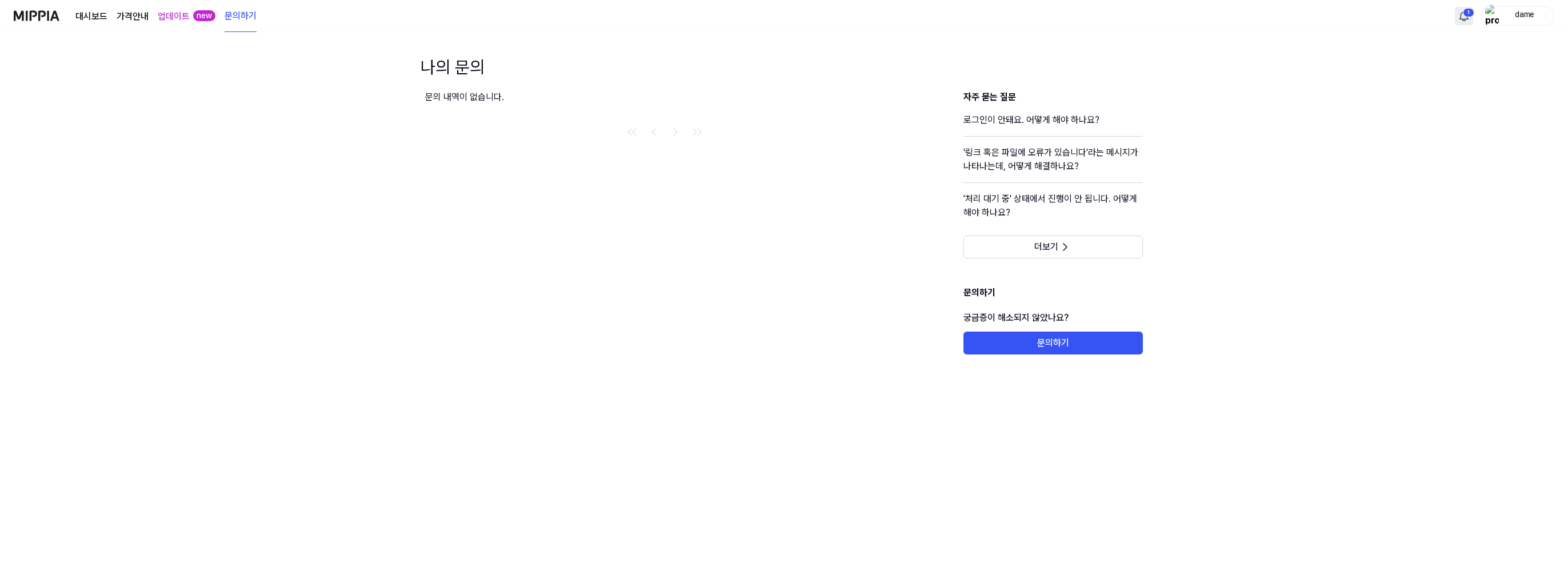
click at [1465, 18] on html "대시보드 가격안내 업데이트 new 문의하기 1 dame 나의 문의 문의 내역이 없습니다. 자주 묻는 질문 로그인이 안돼요. 어떻게 해야 하나요…" at bounding box center [784, 281] width 1568 height 562
click at [1211, 78] on html "대시보드 가격안내 업데이트 new 문의하기 dame 나의 문의 문의 내역이 없습니다. 자주 묻는 질문 로그인이 안돼요. 어떻게 해야 하나요? …" at bounding box center [786, 281] width 1572 height 562
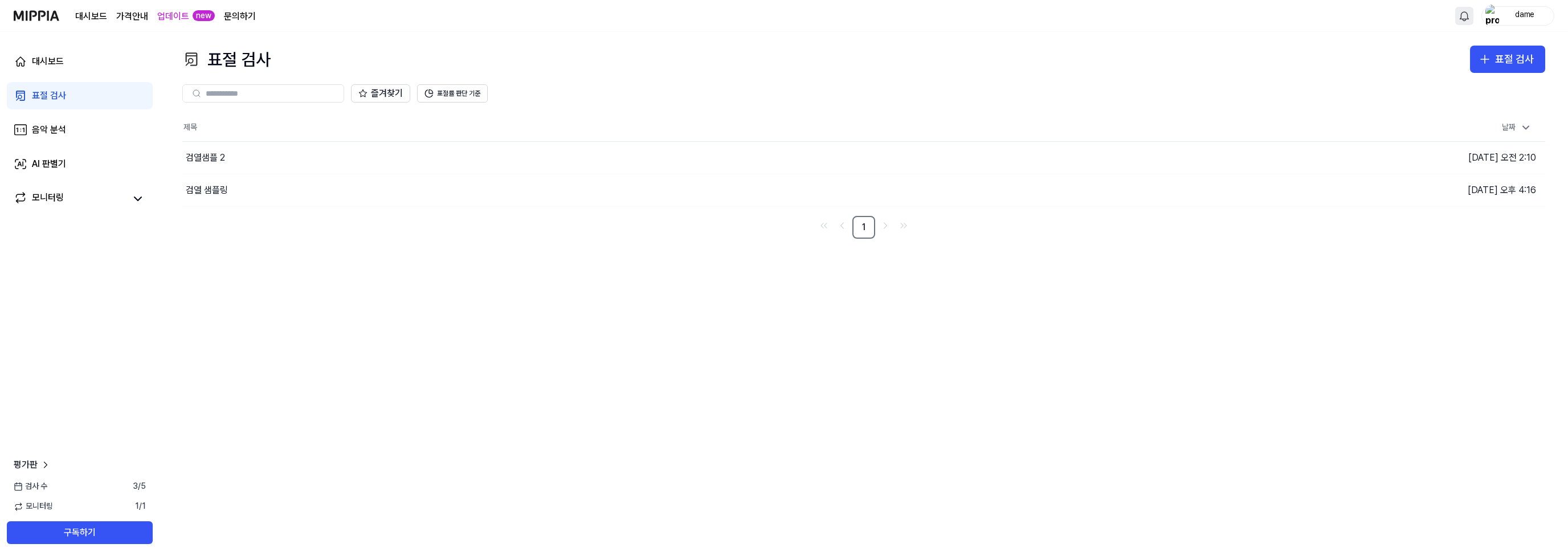
click at [141, 17] on page\) "가격안내" at bounding box center [132, 16] width 32 height 13
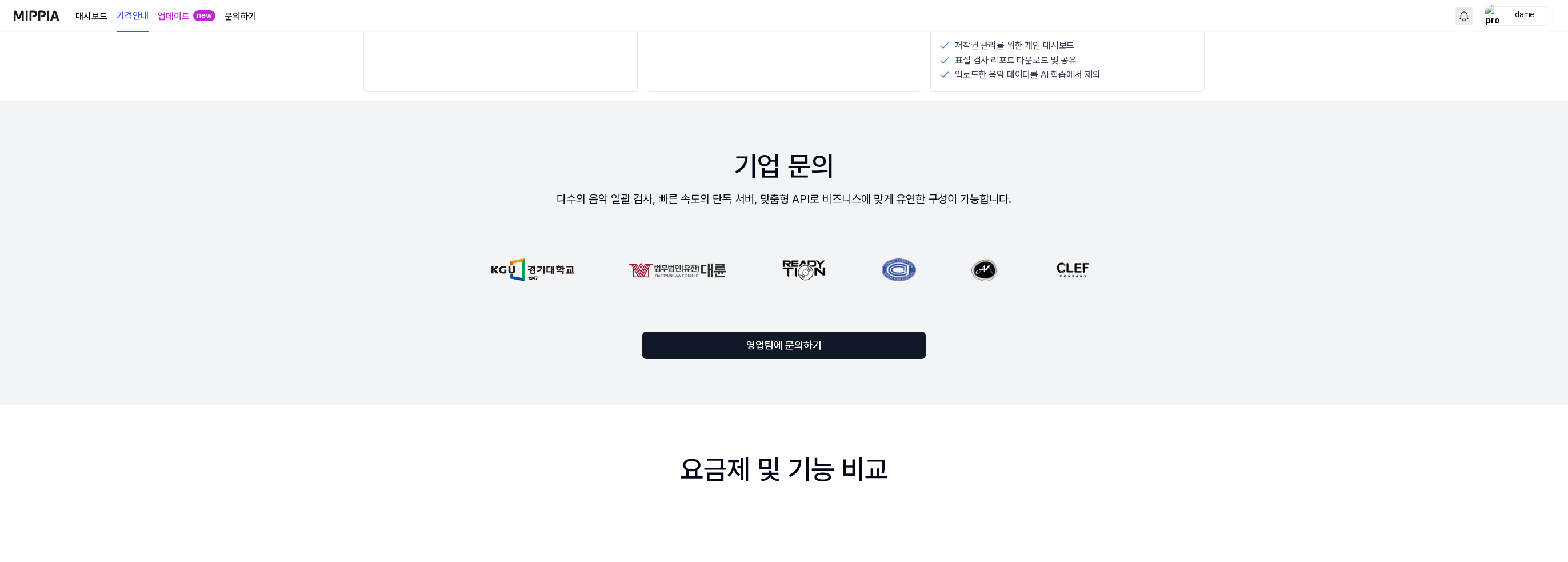
scroll to position [686, 0]
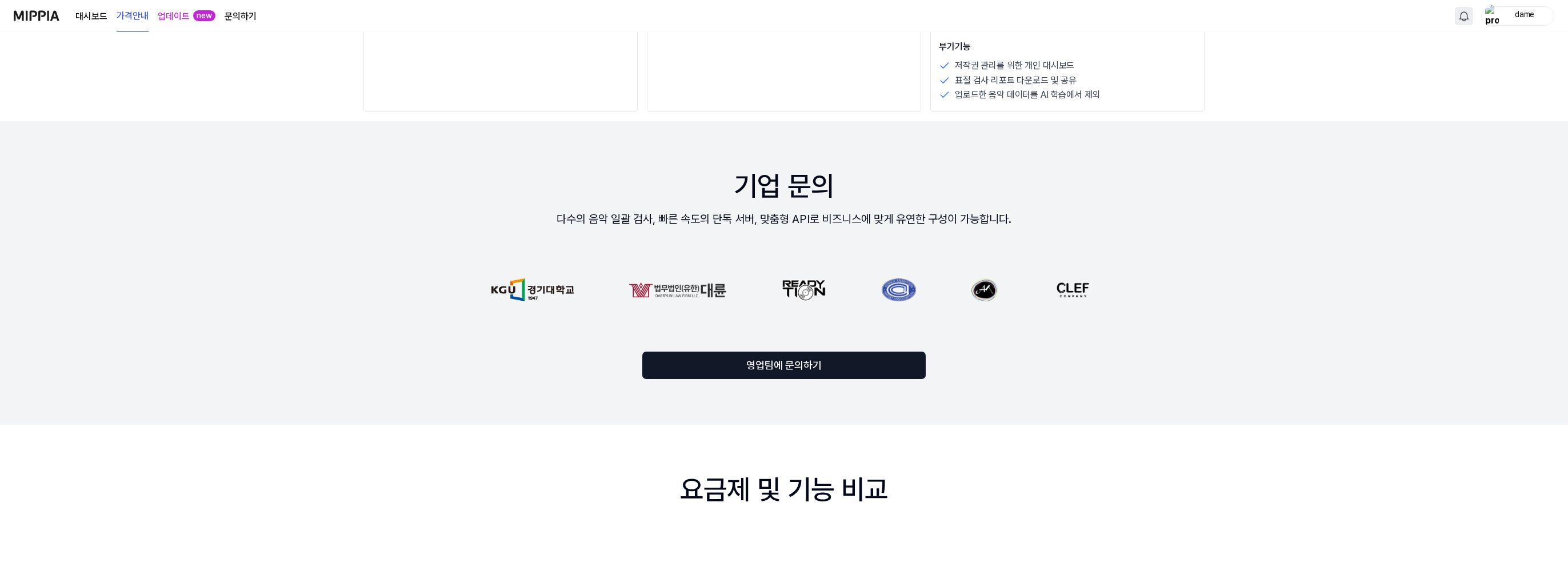
drag, startPoint x: 736, startPoint y: 285, endPoint x: 992, endPoint y: 282, distance: 256.0
click at [992, 282] on div at bounding box center [1461, 290] width 1994 height 23
click at [1024, 312] on div at bounding box center [784, 290] width 814 height 68
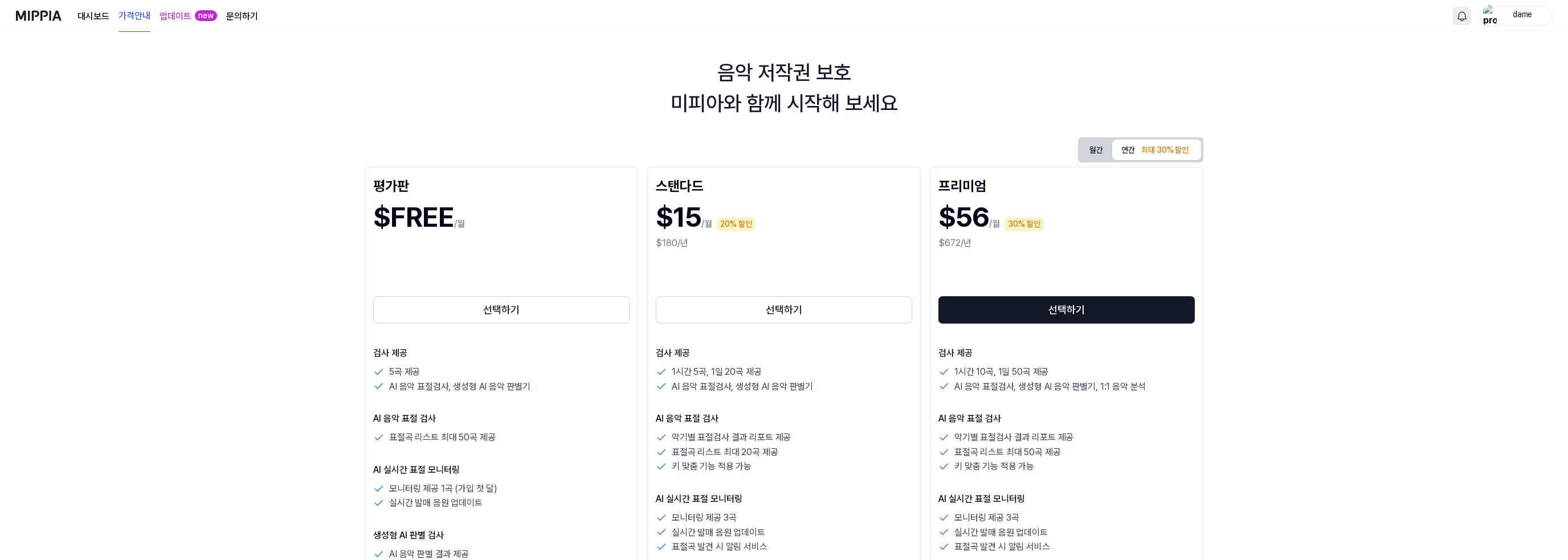
scroll to position [0, 0]
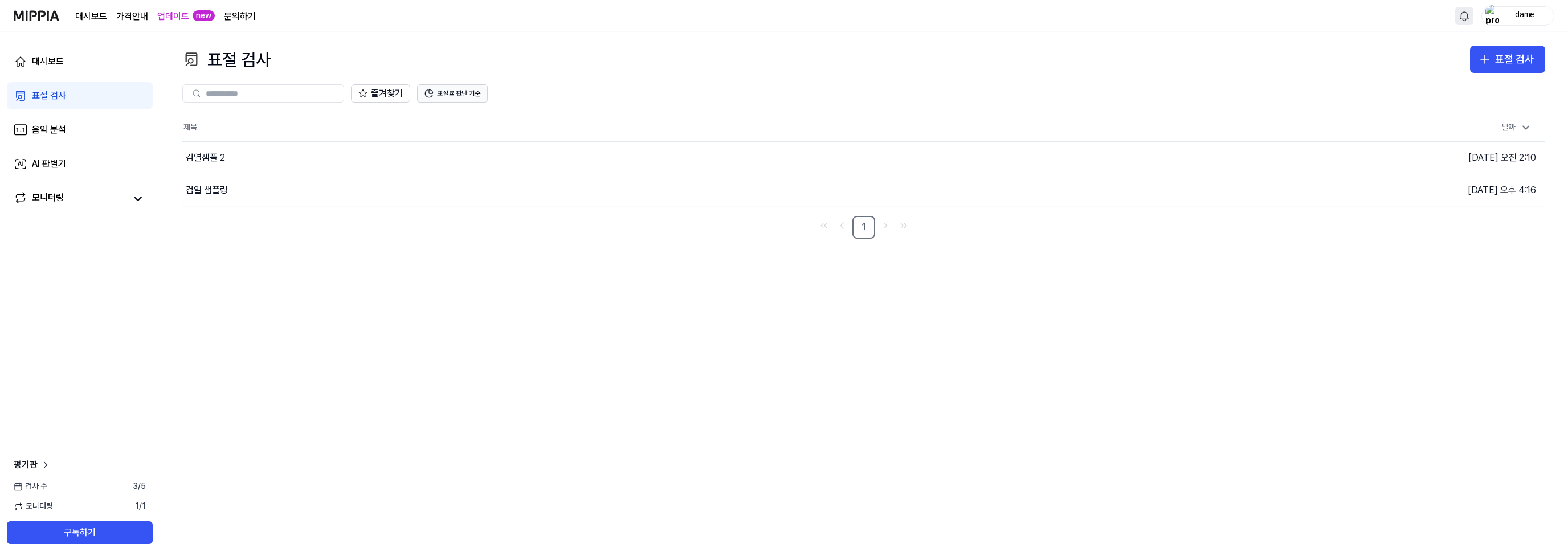
click at [468, 85] on button "표절률 판단 기준" at bounding box center [452, 94] width 71 height 18
click at [531, 160] on div at bounding box center [557, 156] width 51 height 9
click at [539, 111] on div "즐겨찾기 표절률 판단 기준" at bounding box center [864, 93] width 1363 height 41
click at [442, 91] on button "표절률 판단 기준" at bounding box center [452, 94] width 71 height 18
click at [564, 46] on div "표절 검사 표절 검사" at bounding box center [864, 59] width 1363 height 27
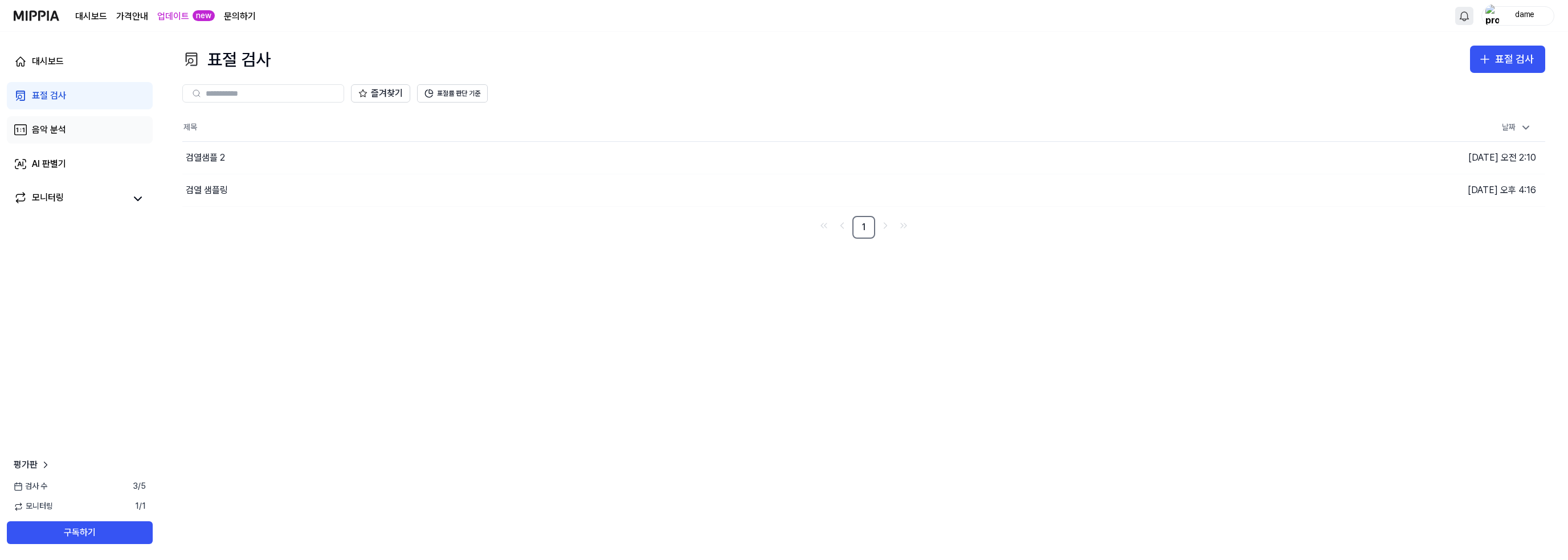
click at [69, 135] on link "음악 분석" at bounding box center [80, 130] width 146 height 27
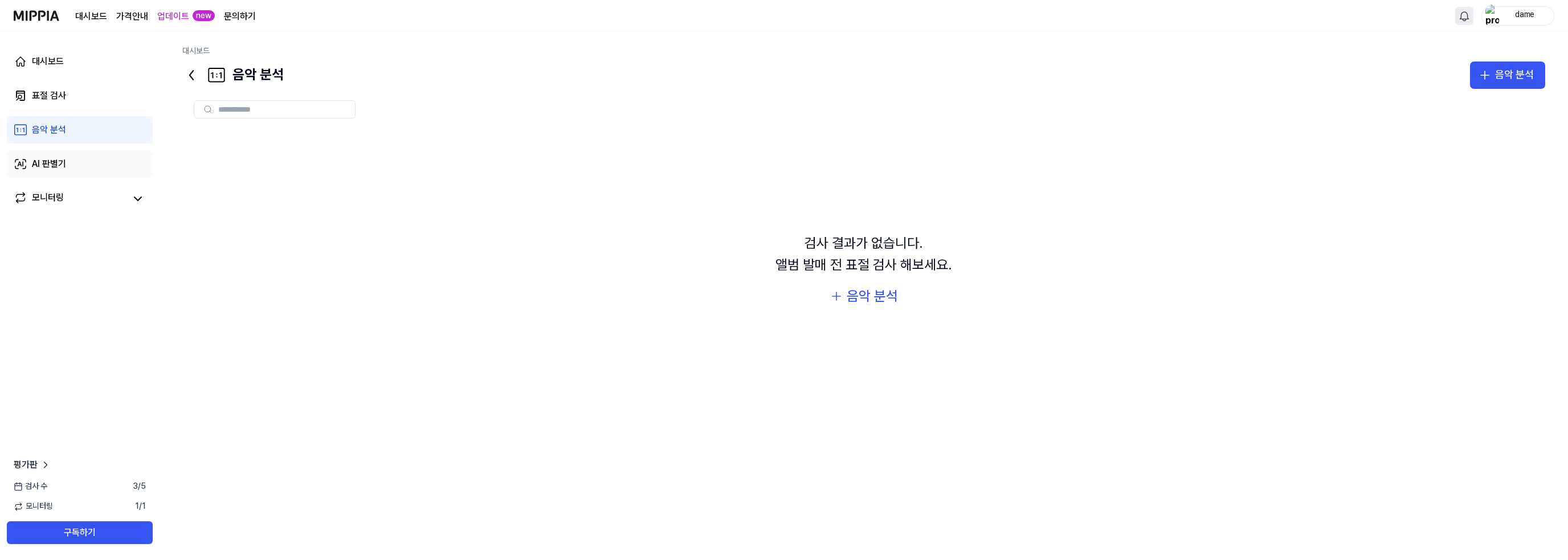
click at [82, 170] on link "AI 판별기" at bounding box center [80, 164] width 146 height 27
click at [136, 200] on icon at bounding box center [138, 198] width 13 height 13
click at [115, 200] on link "모니터링" at bounding box center [69, 199] width 111 height 16
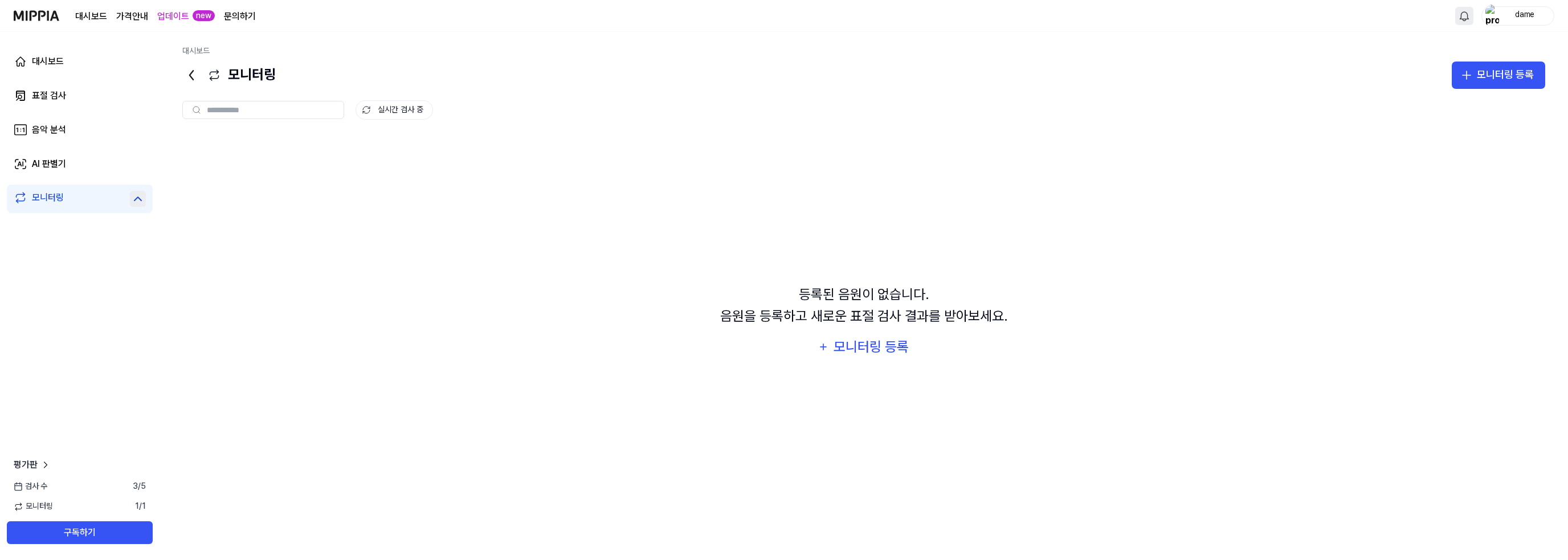
click at [103, 490] on div "검사 [DATE]" at bounding box center [80, 486] width 159 height 12
click at [137, 485] on span "3 / 5" at bounding box center [139, 486] width 13 height 12
click at [84, 529] on button "구독하기" at bounding box center [80, 532] width 146 height 23
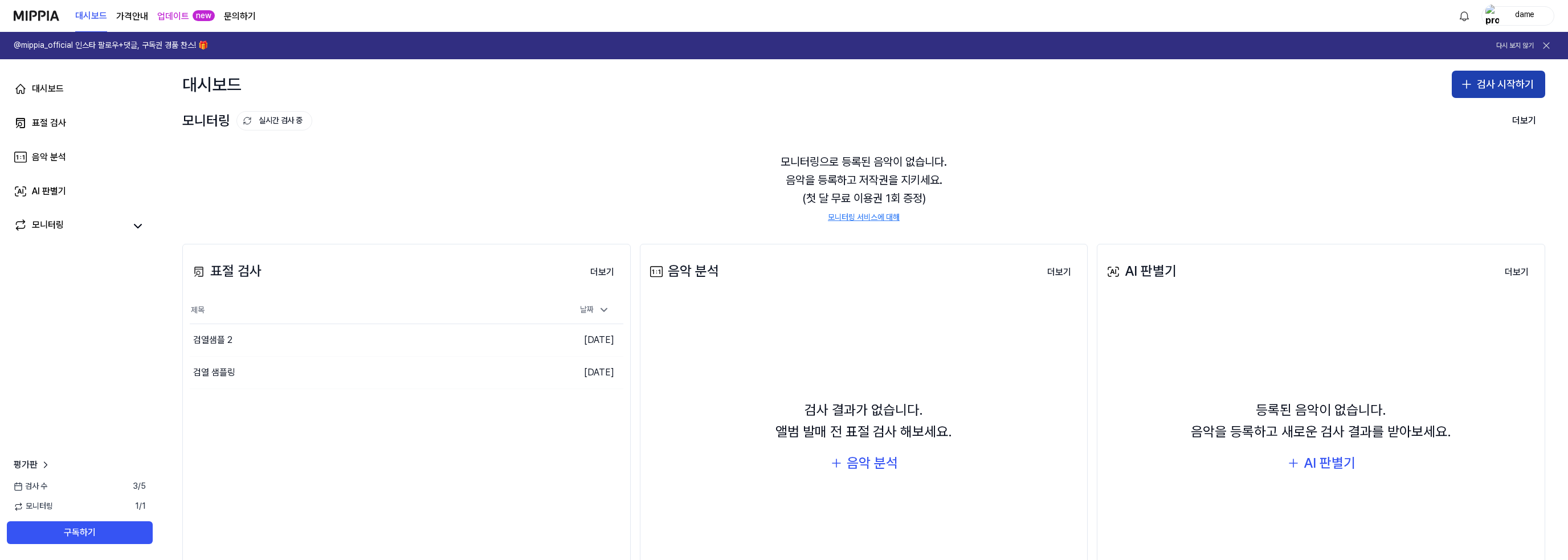
click at [1504, 85] on button "검사 시작하기" at bounding box center [1499, 84] width 94 height 27
click at [1468, 111] on button "표절 검사" at bounding box center [1472, 116] width 127 height 21
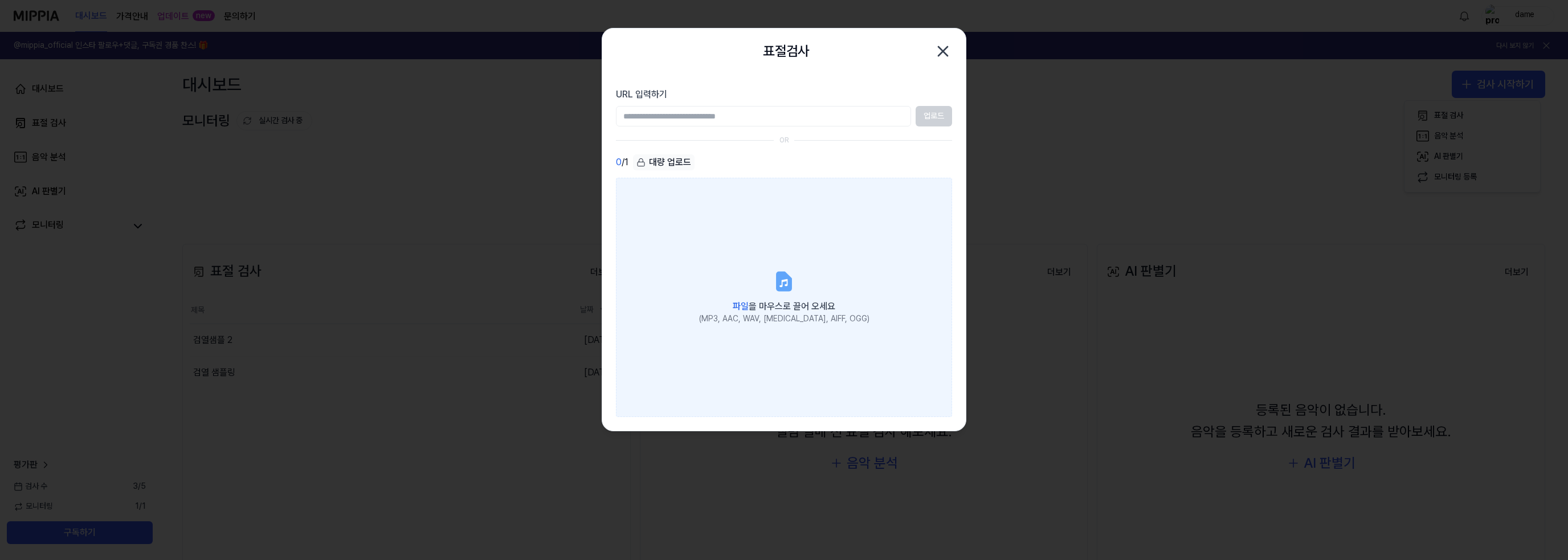
click at [769, 239] on label "파일 을 마우스로 끌어 오세요 (MP3, AAC, WAV, [MEDICAL_DATA], AIFF, OGG)" at bounding box center [784, 297] width 336 height 239
click at [0, 0] on input "파일 을 마우스로 끌어 오세요 (MP3, AAC, WAV, [MEDICAL_DATA], AIFF, OGG)" at bounding box center [0, 0] width 0 height 0
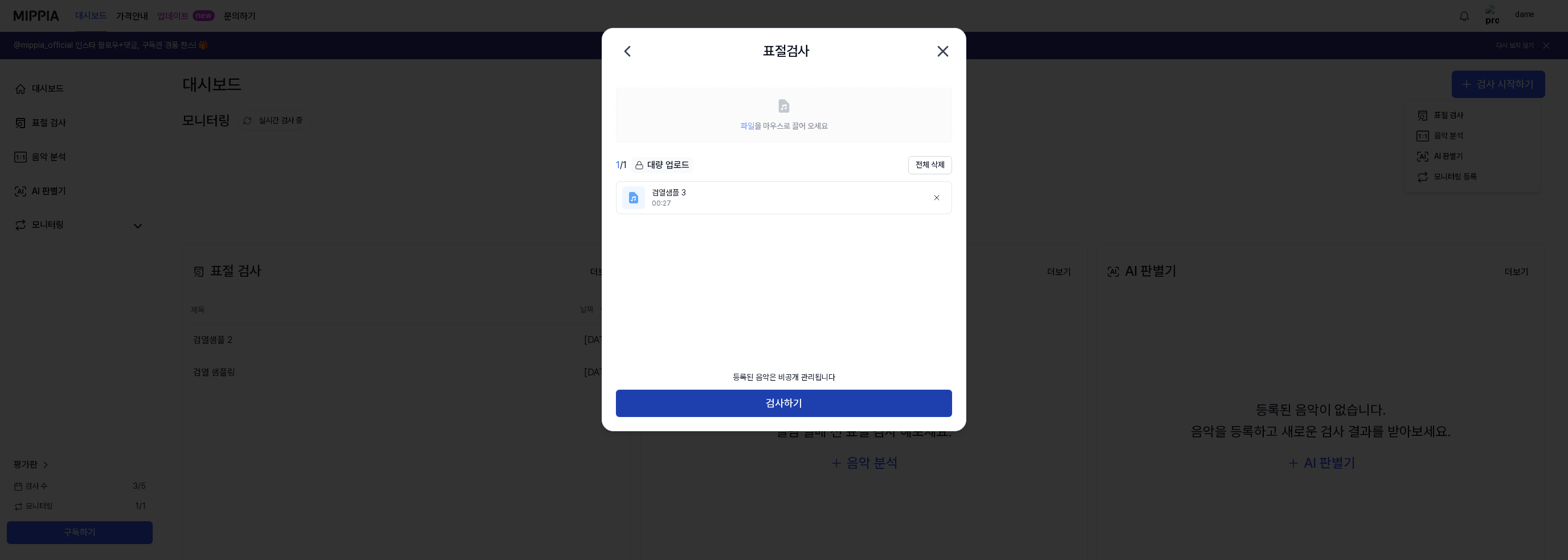
click at [798, 405] on button "검사하기" at bounding box center [784, 403] width 336 height 27
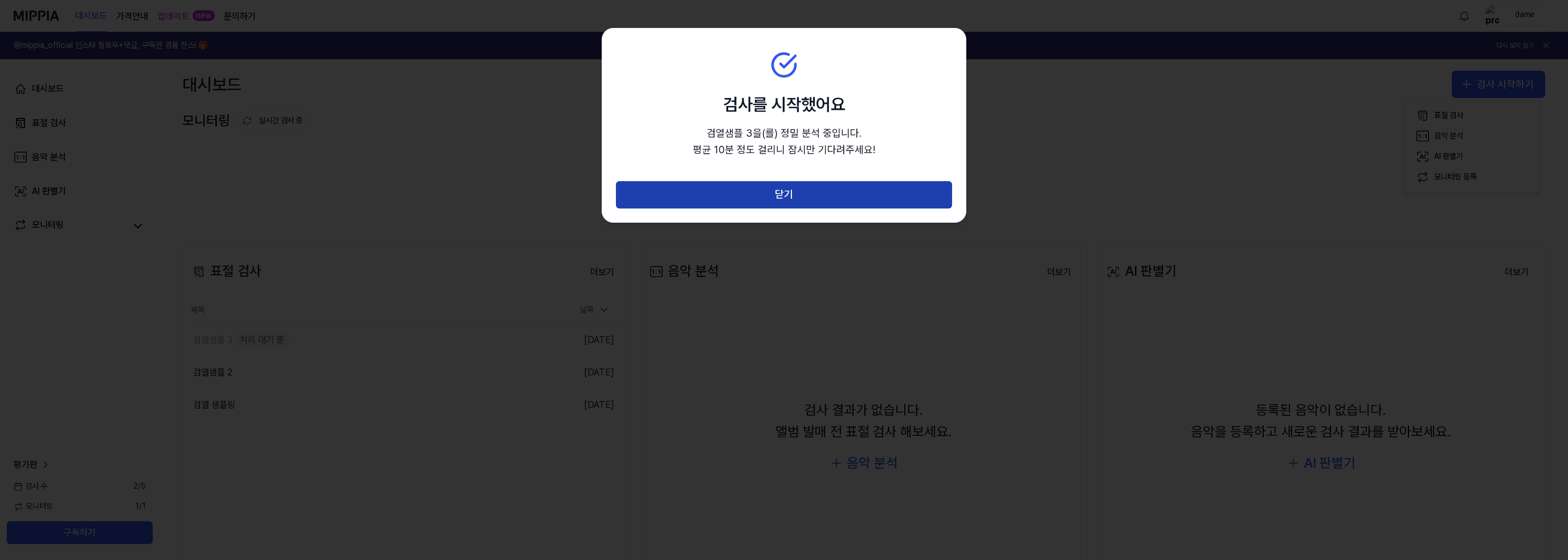
click at [809, 189] on button "닫기" at bounding box center [784, 195] width 336 height 27
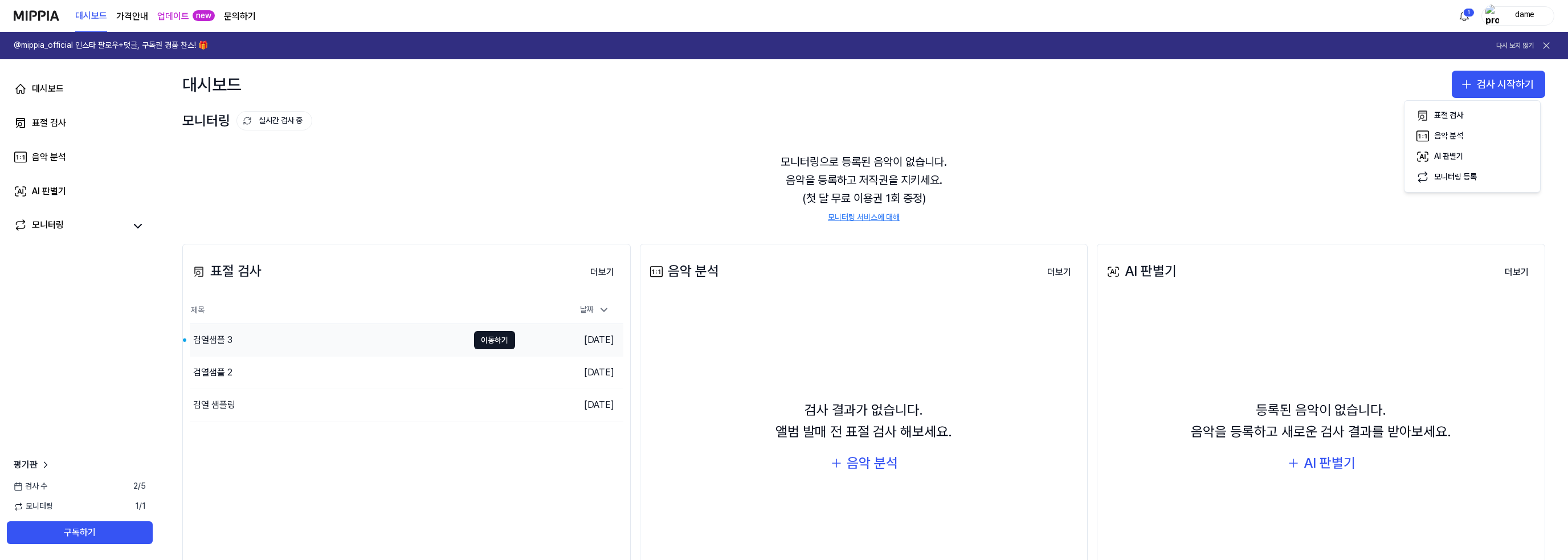
click at [442, 339] on div "검열샘플 3" at bounding box center [329, 340] width 279 height 32
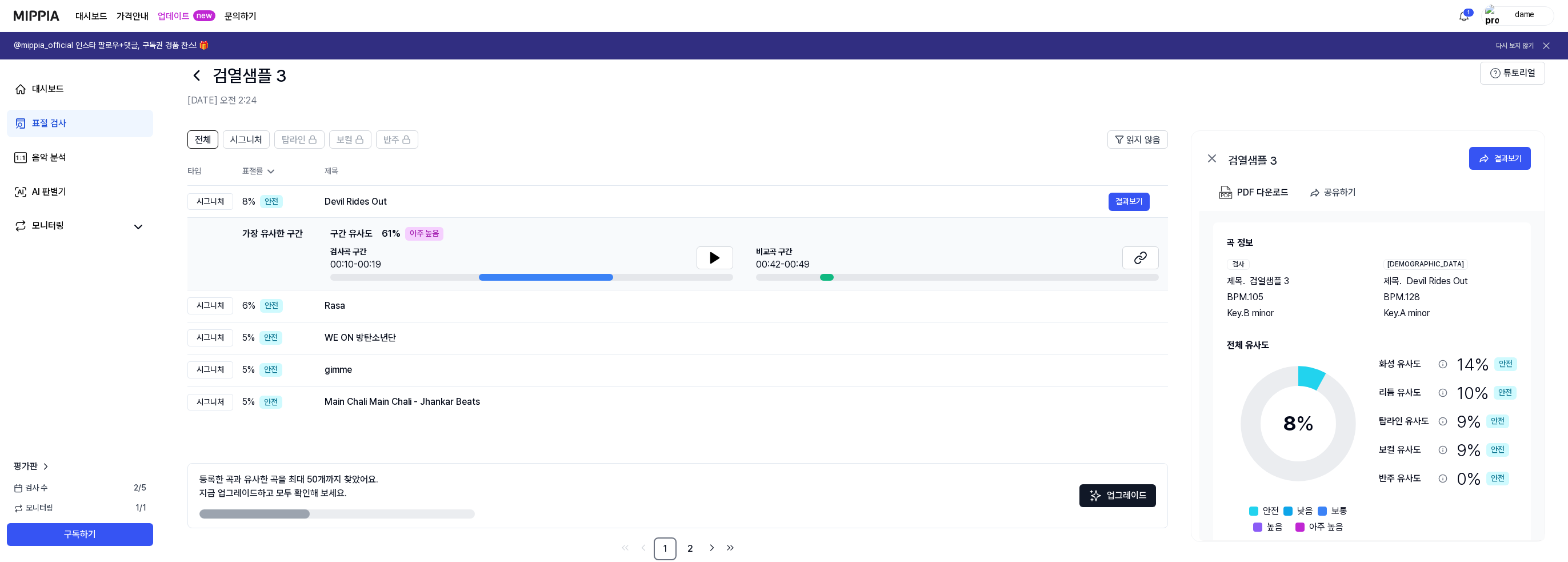
scroll to position [41, 0]
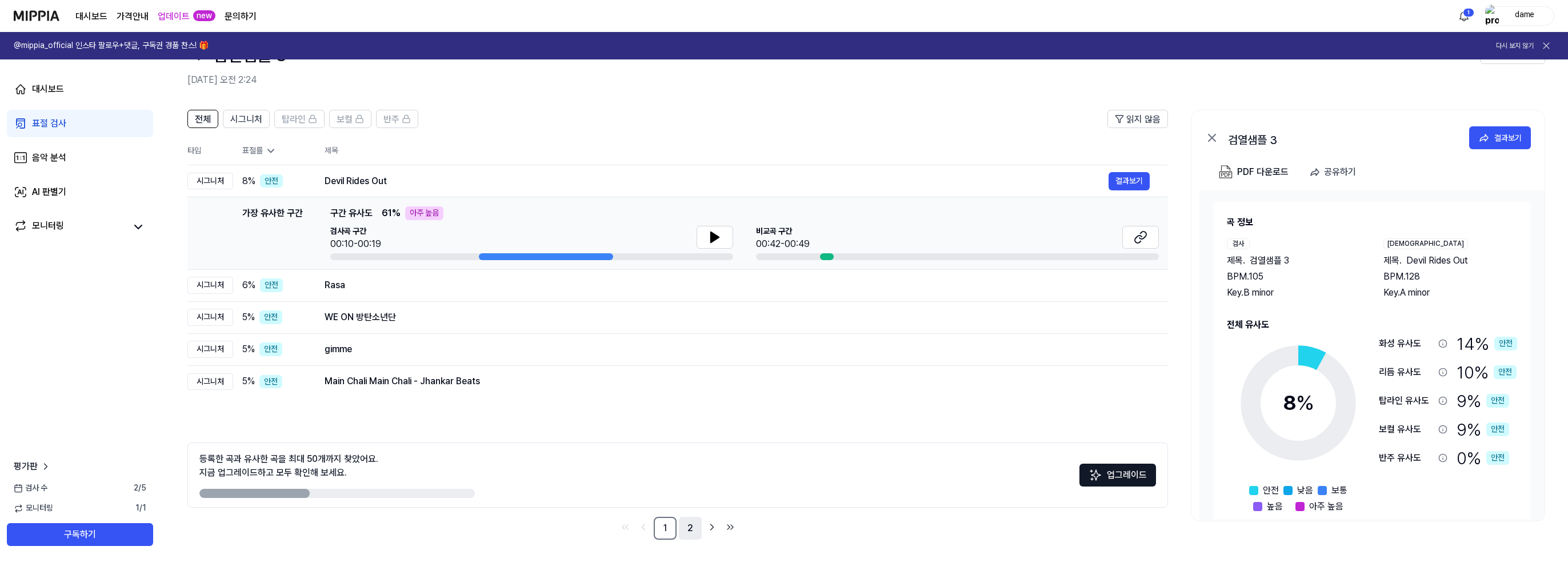
click at [688, 522] on link "2" at bounding box center [690, 528] width 23 height 23
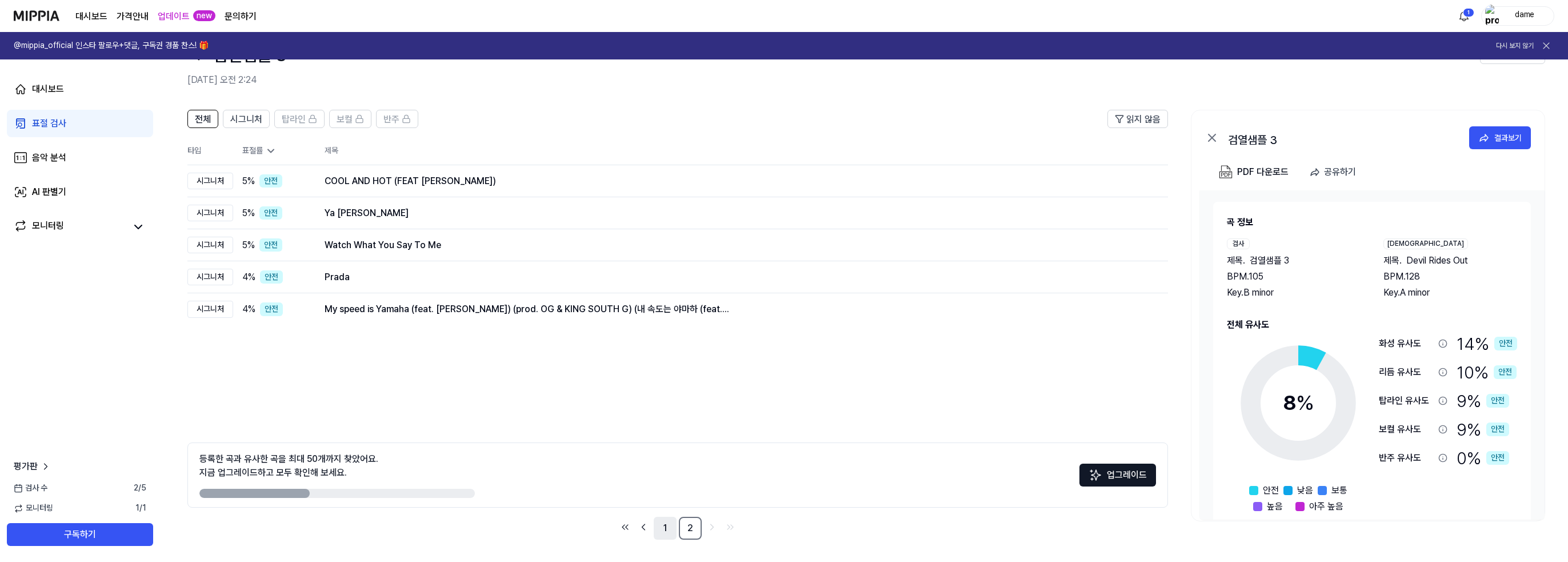
click at [663, 527] on link "1" at bounding box center [665, 528] width 23 height 23
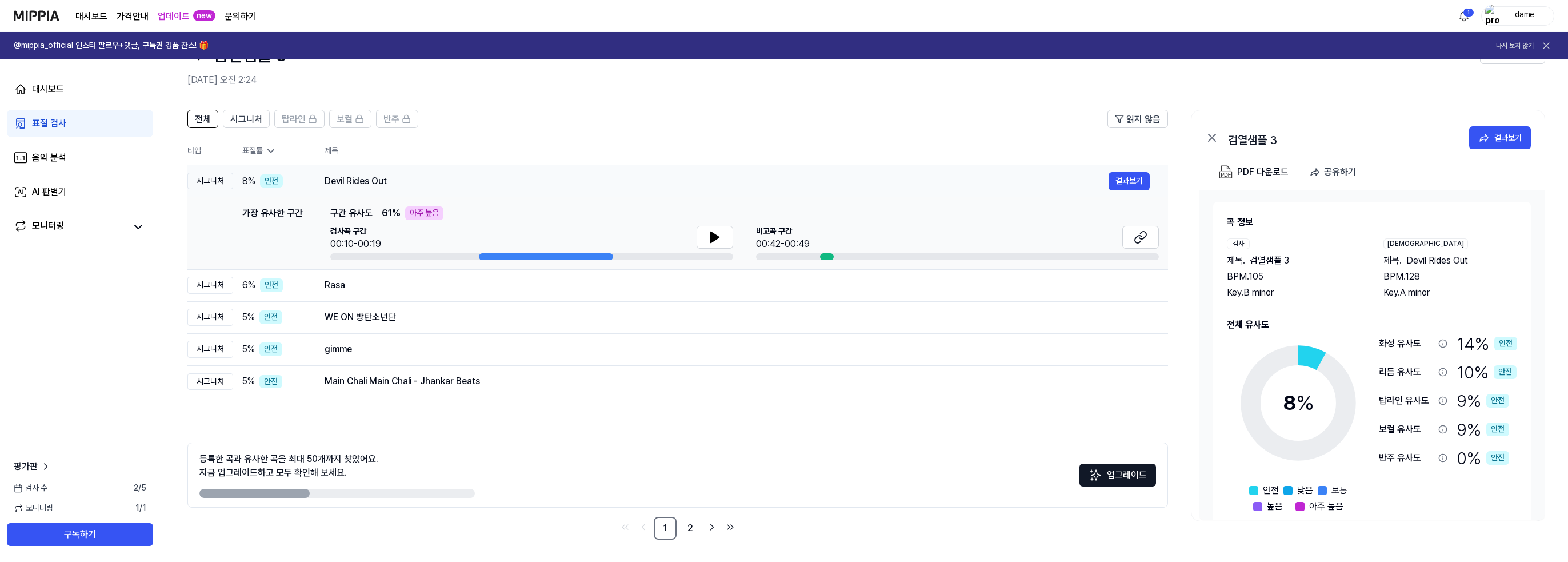
click at [439, 185] on div "Devil Rides Out" at bounding box center [717, 181] width 784 height 13
click at [465, 213] on div "가장 유사한 구간 구간 유사도 61 % 아주 높음" at bounding box center [744, 213] width 828 height 13
click at [1141, 242] on icon at bounding box center [1140, 237] width 13 height 13
click at [701, 525] on ul "1 2" at bounding box center [677, 528] width 121 height 23
click at [695, 528] on link "2" at bounding box center [690, 528] width 23 height 23
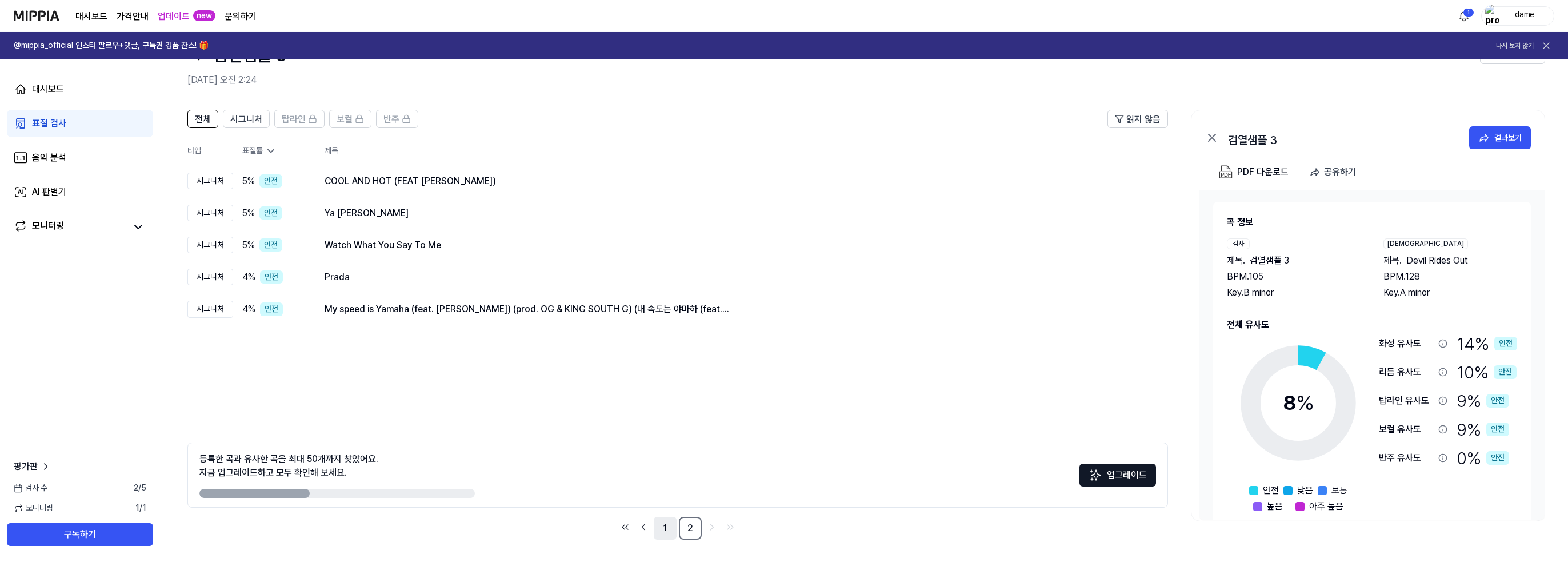
click at [669, 528] on link "1" at bounding box center [665, 528] width 23 height 23
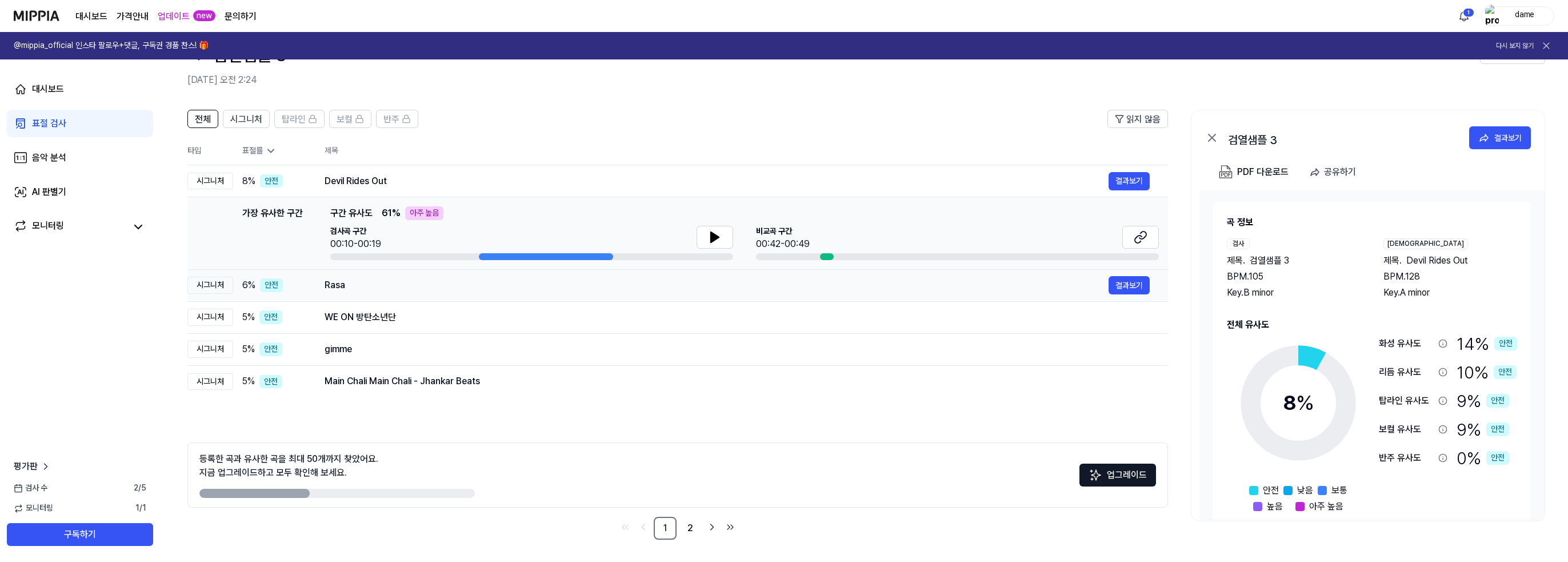
click at [430, 292] on div "Rasa 결과보기" at bounding box center [737, 285] width 825 height 18
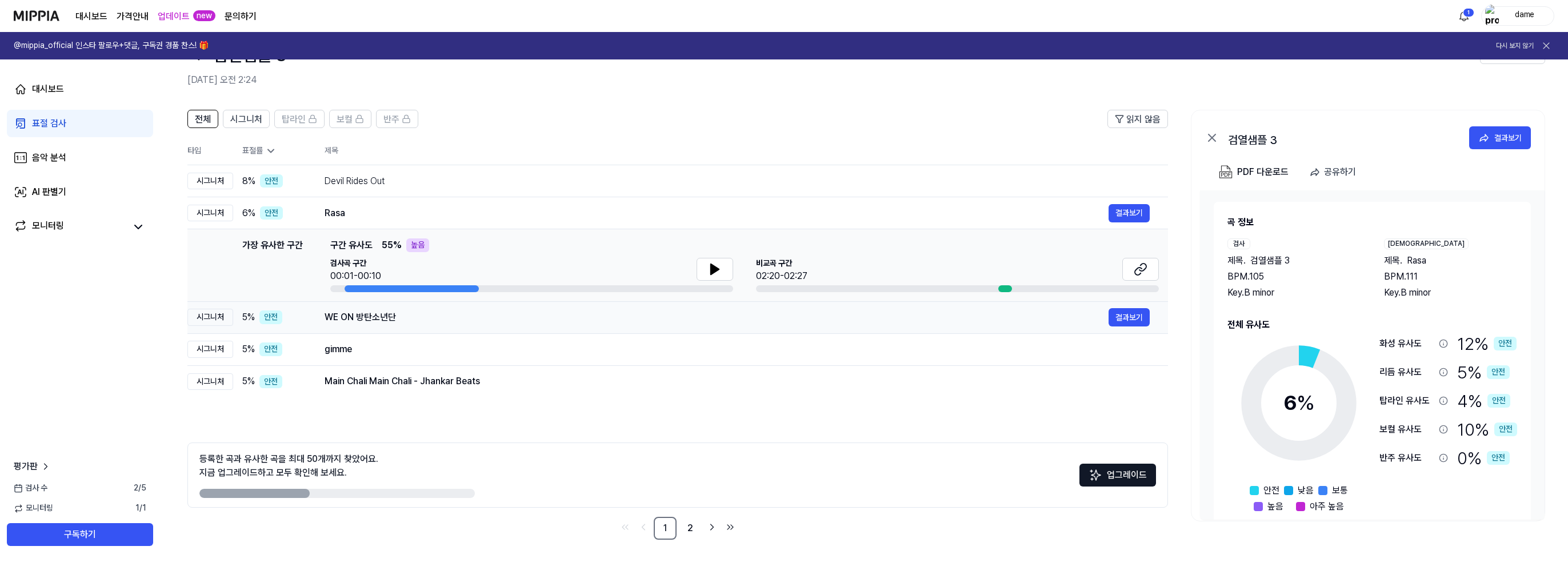
click at [427, 318] on div "WE ON 방탄소년단" at bounding box center [717, 317] width 784 height 13
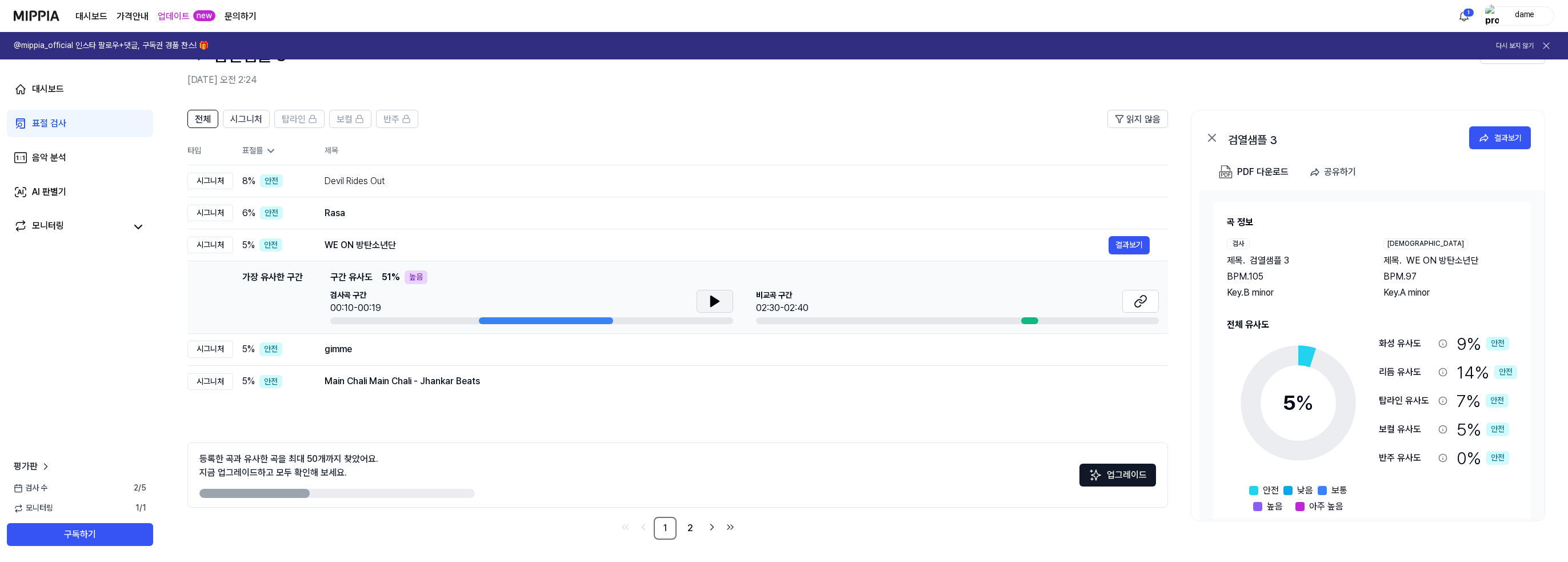
click at [708, 298] on icon at bounding box center [715, 301] width 13 height 13
click at [1139, 299] on icon at bounding box center [1138, 303] width 7 height 7
click at [700, 299] on button at bounding box center [715, 301] width 37 height 23
click at [714, 312] on button at bounding box center [715, 301] width 37 height 23
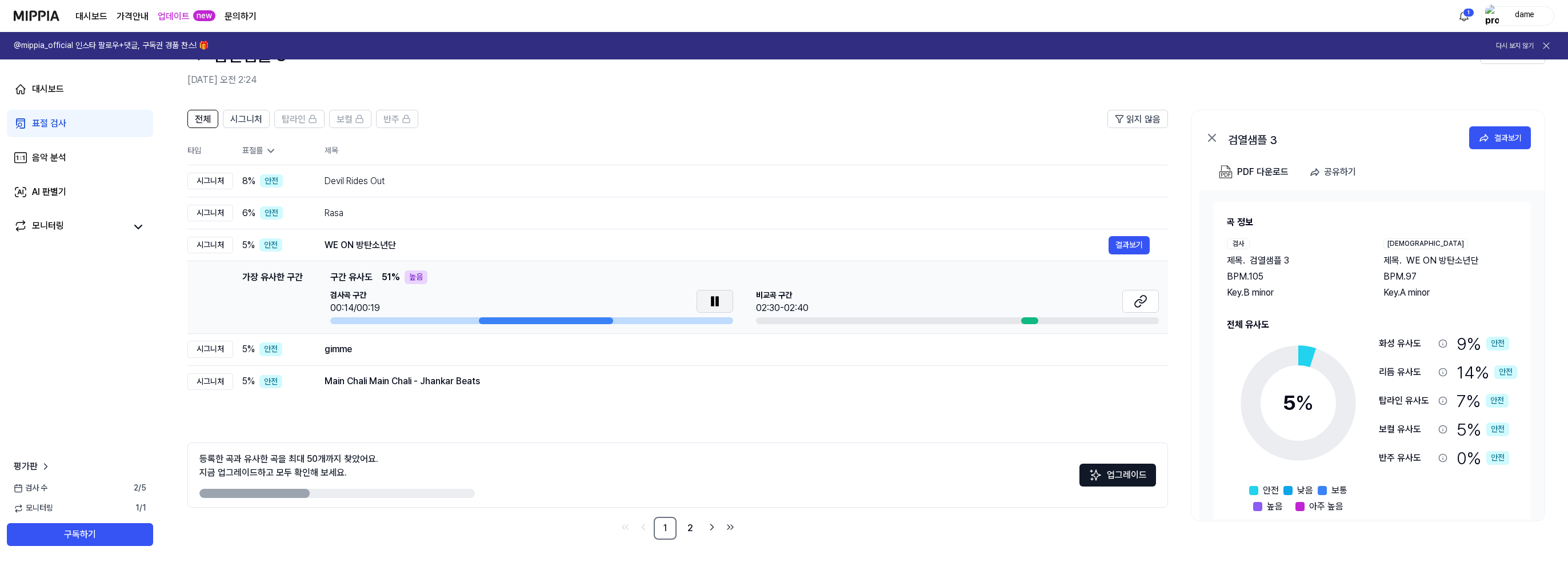
click at [716, 299] on icon at bounding box center [717, 301] width 2 height 9
click at [608, 347] on div "gimme" at bounding box center [717, 349] width 784 height 13
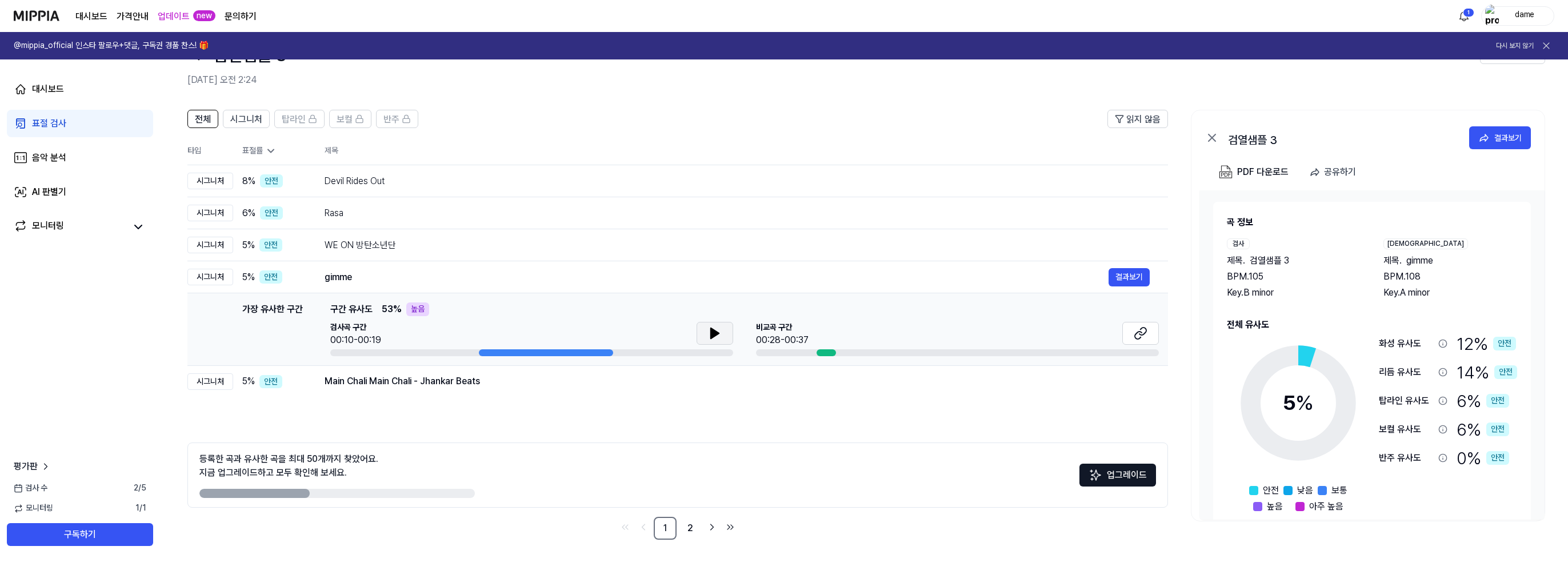
click at [701, 329] on button at bounding box center [715, 333] width 37 height 23
click at [577, 385] on div "Main Chali Main Chali - Jhankar Beats" at bounding box center [717, 381] width 784 height 13
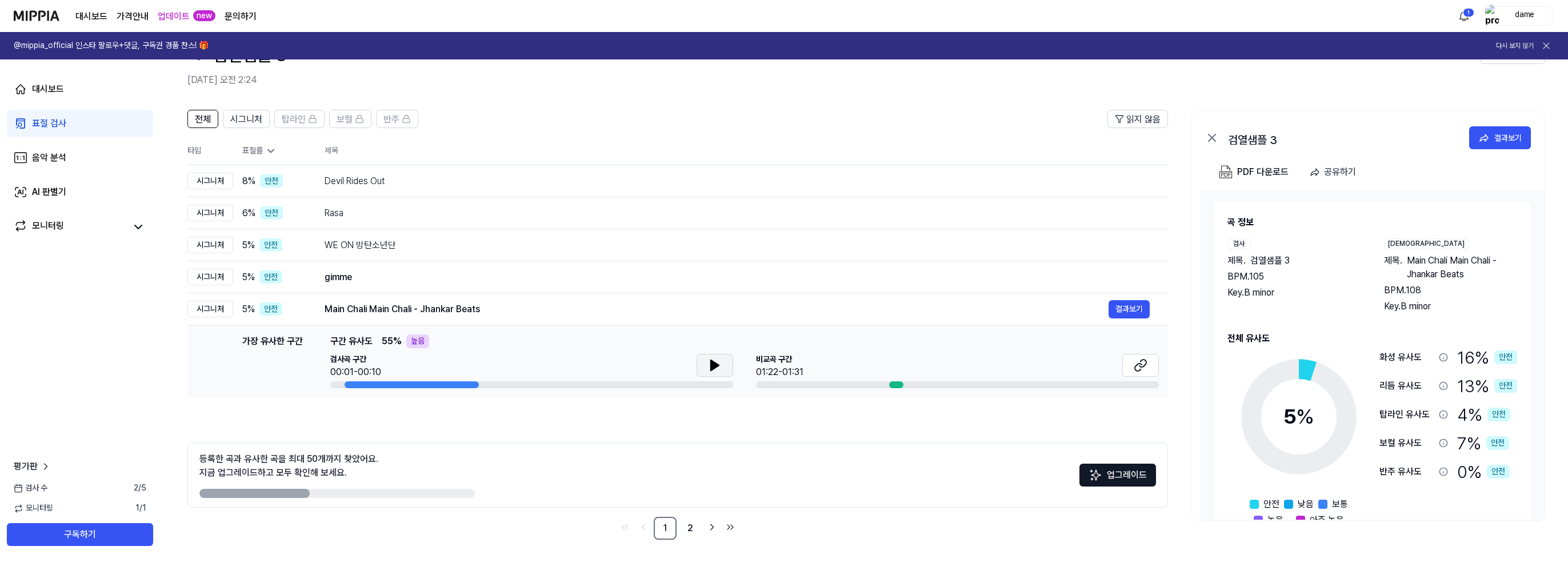
click at [719, 366] on icon at bounding box center [715, 365] width 13 height 13
click at [719, 365] on icon at bounding box center [715, 365] width 13 height 13
click at [1130, 363] on button at bounding box center [1140, 365] width 37 height 23
click at [671, 528] on link "1" at bounding box center [665, 528] width 23 height 23
click at [690, 530] on link "2" at bounding box center [690, 528] width 23 height 23
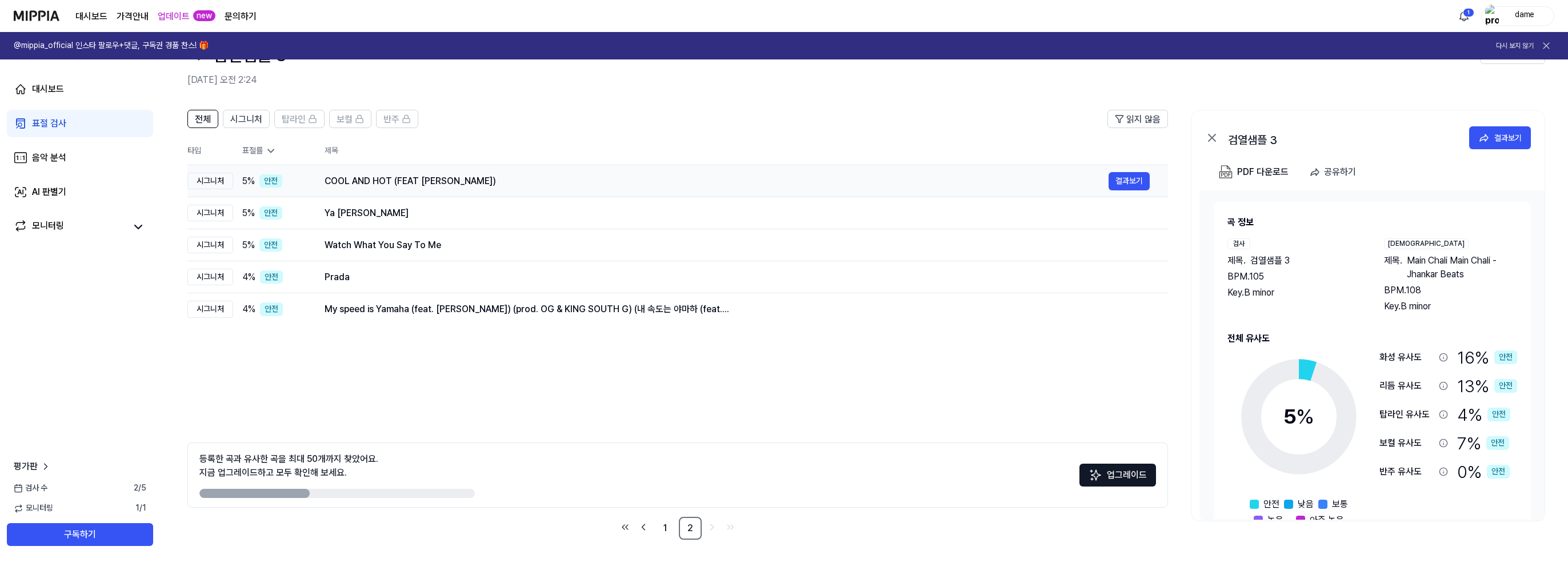
click at [541, 183] on div "COOL AND HOT (FEAT 하성운)" at bounding box center [717, 181] width 784 height 13
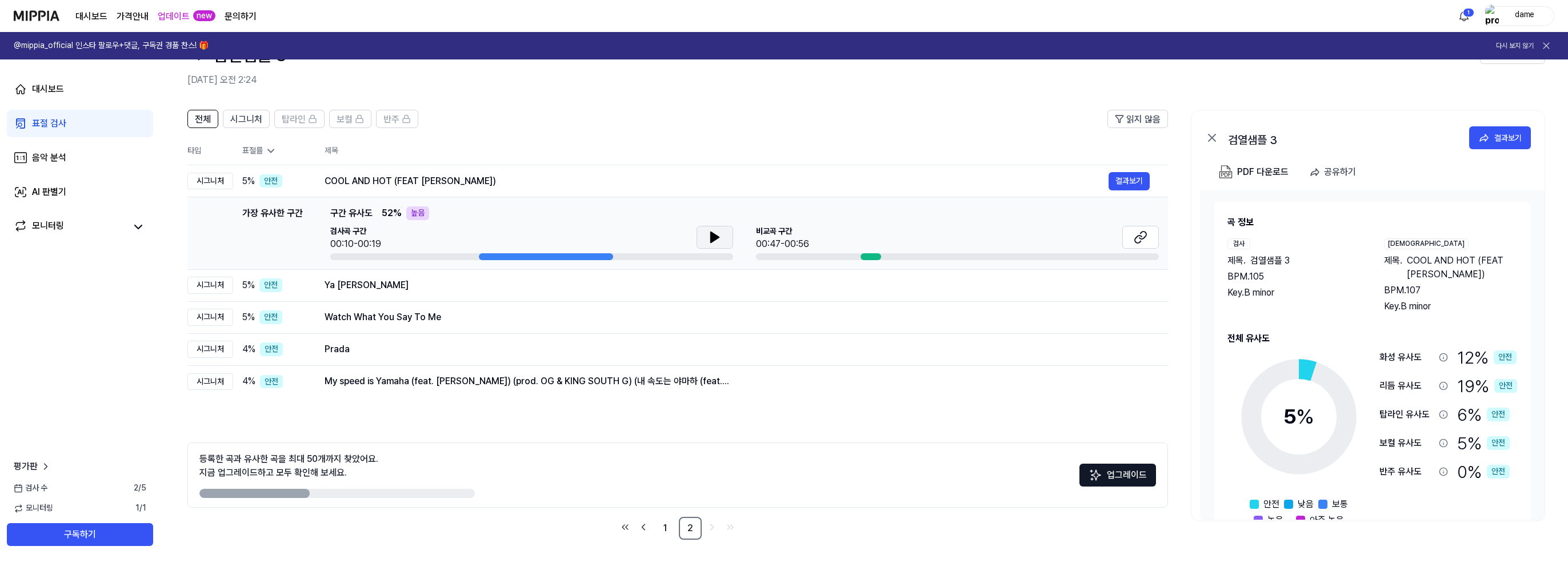
click at [706, 235] on button at bounding box center [715, 237] width 37 height 23
click at [1143, 233] on icon at bounding box center [1140, 237] width 13 height 13
